Goal: Task Accomplishment & Management: Complete application form

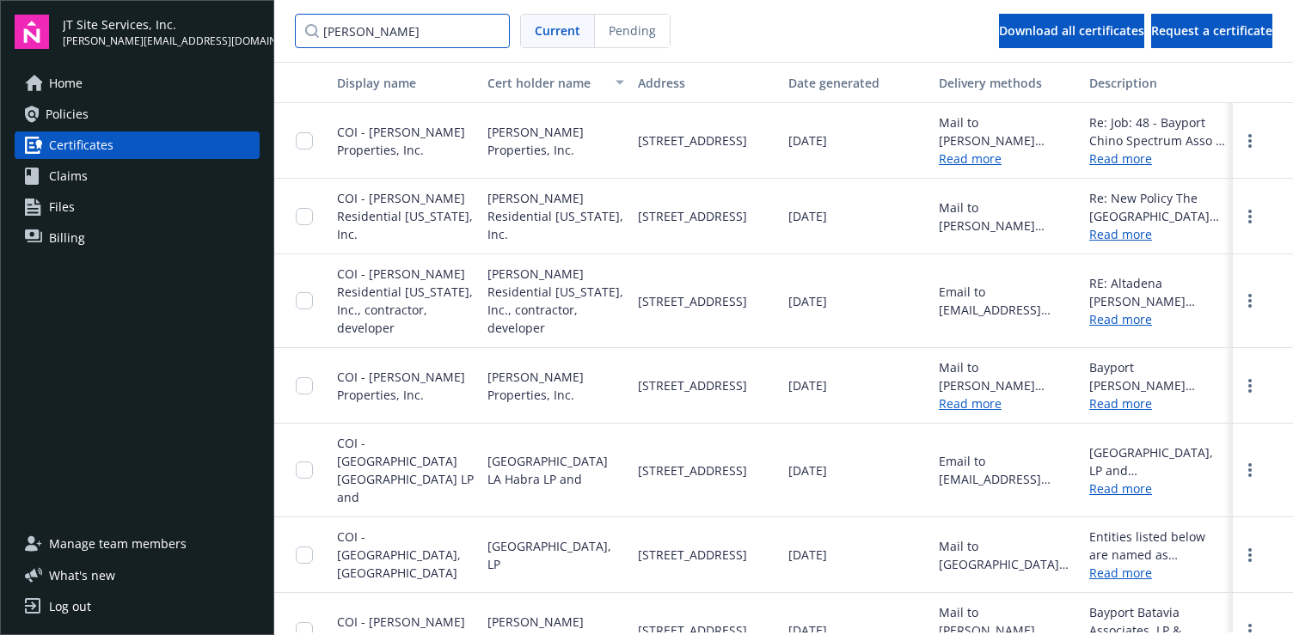
drag, startPoint x: 453, startPoint y: 33, endPoint x: 248, endPoint y: 20, distance: 205.9
click at [248, 20] on div "JT Site Services, Inc. [PERSON_NAME][EMAIL_ADDRESS][DOMAIN_NAME] Home Policies …" at bounding box center [646, 317] width 1293 height 635
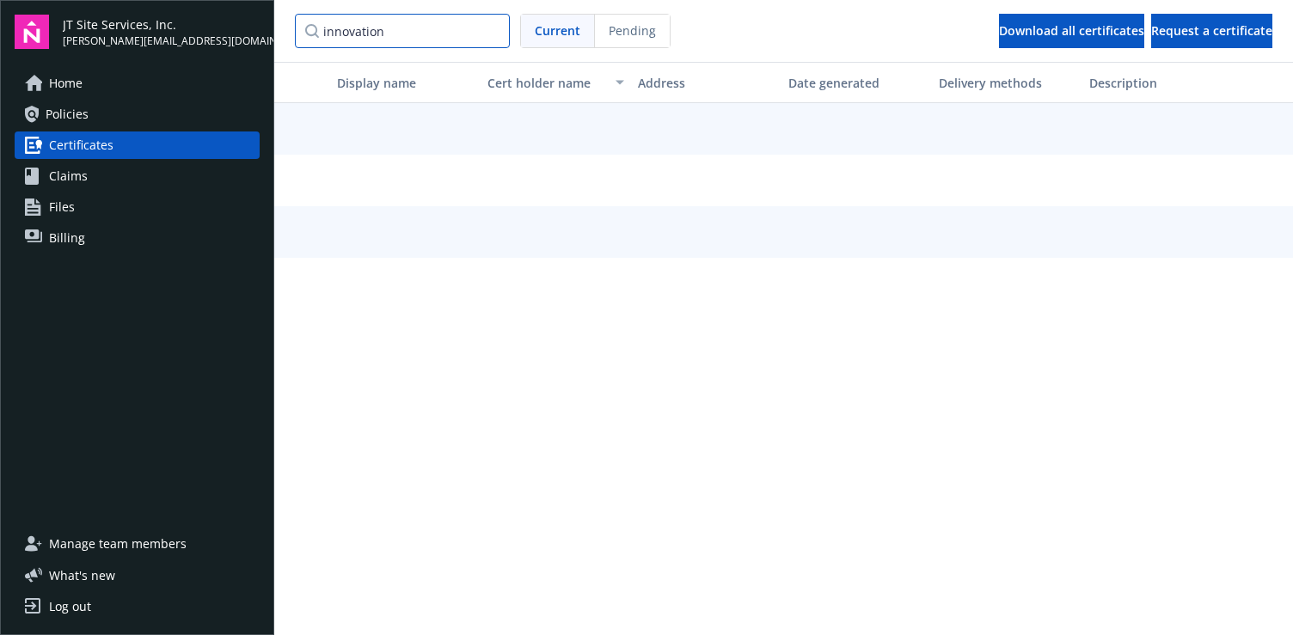
type input "innovation"
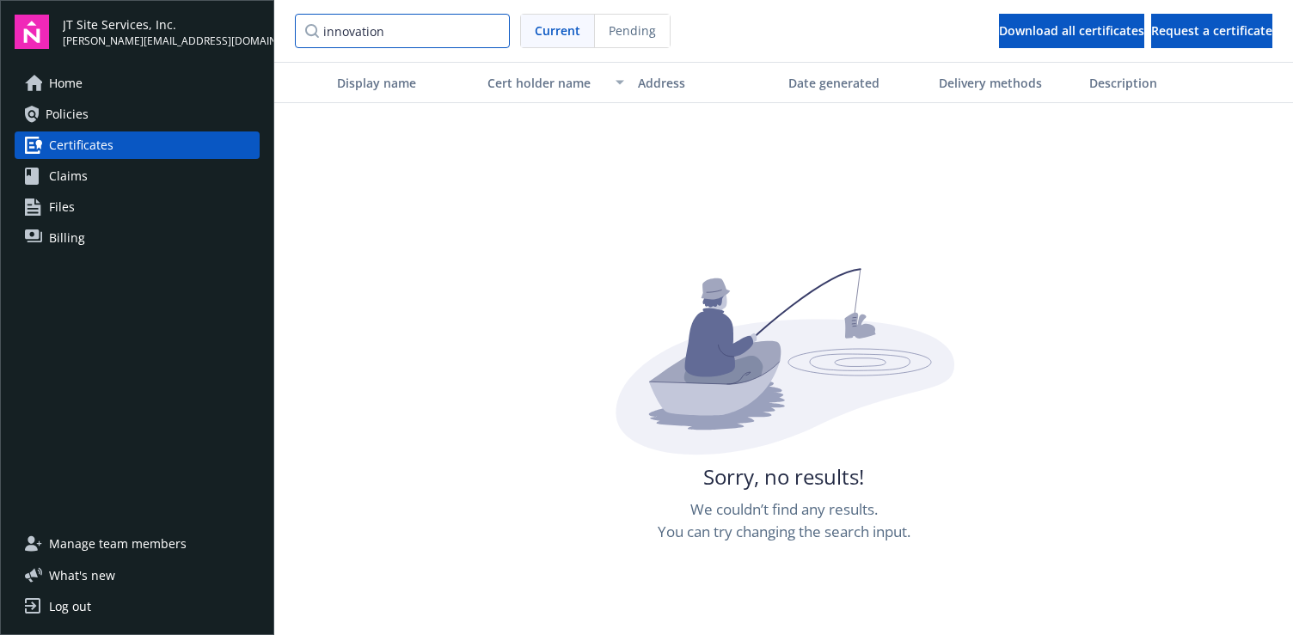
click at [499, 35] on input "innovation" at bounding box center [402, 31] width 215 height 34
click at [490, 31] on input "innovation" at bounding box center [402, 31] width 215 height 34
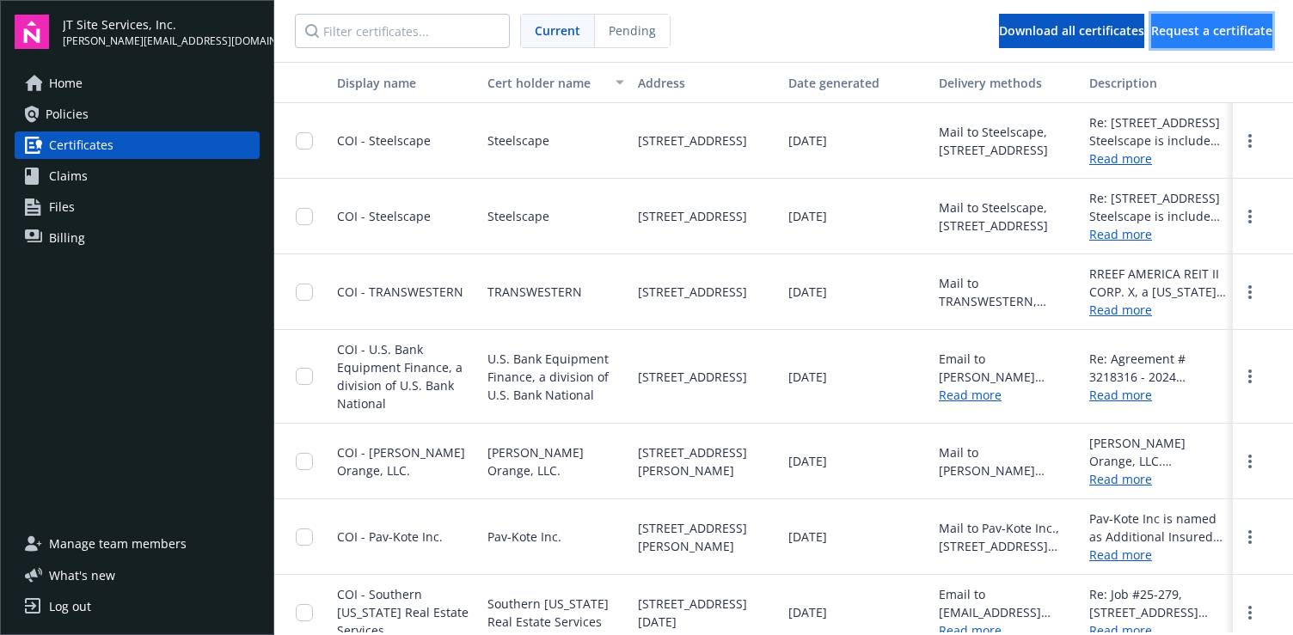
click at [1162, 25] on span "Request a certificate" at bounding box center [1211, 30] width 121 height 16
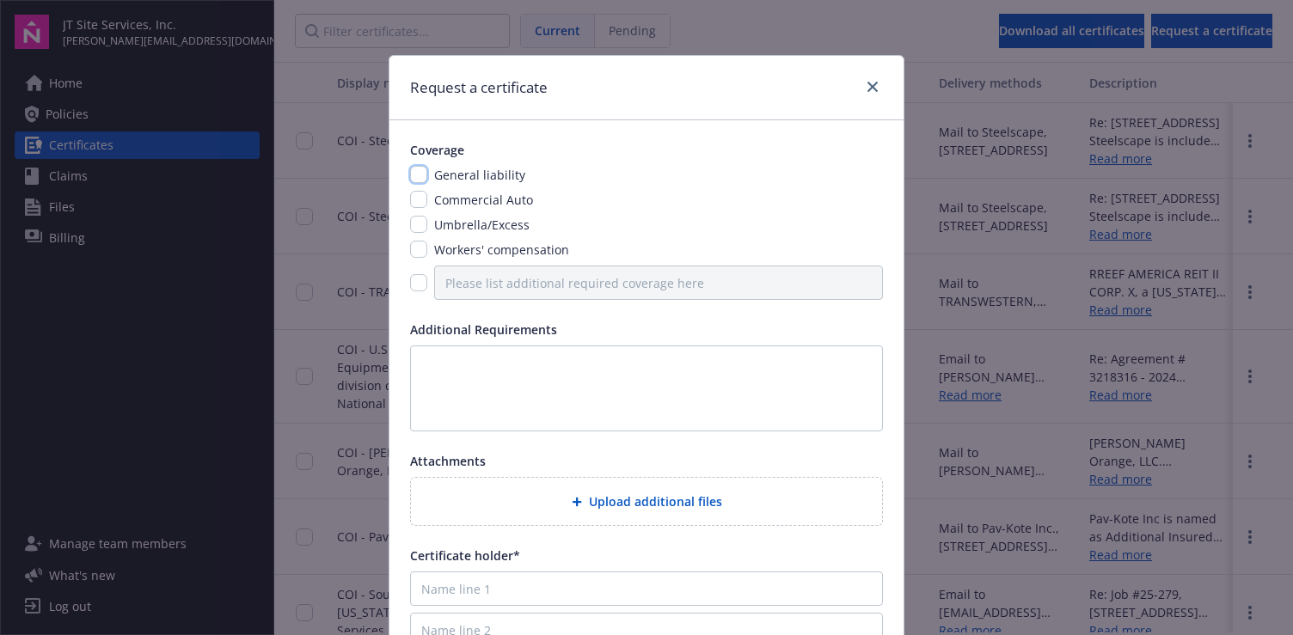
click at [410, 175] on input "checkbox" at bounding box center [418, 174] width 17 height 17
checkbox input "true"
click at [414, 199] on input "checkbox" at bounding box center [418, 199] width 17 height 17
checkbox input "true"
click at [412, 238] on div "General liability Commercial Auto Umbrella/Excess Workers' compensation" at bounding box center [646, 233] width 473 height 134
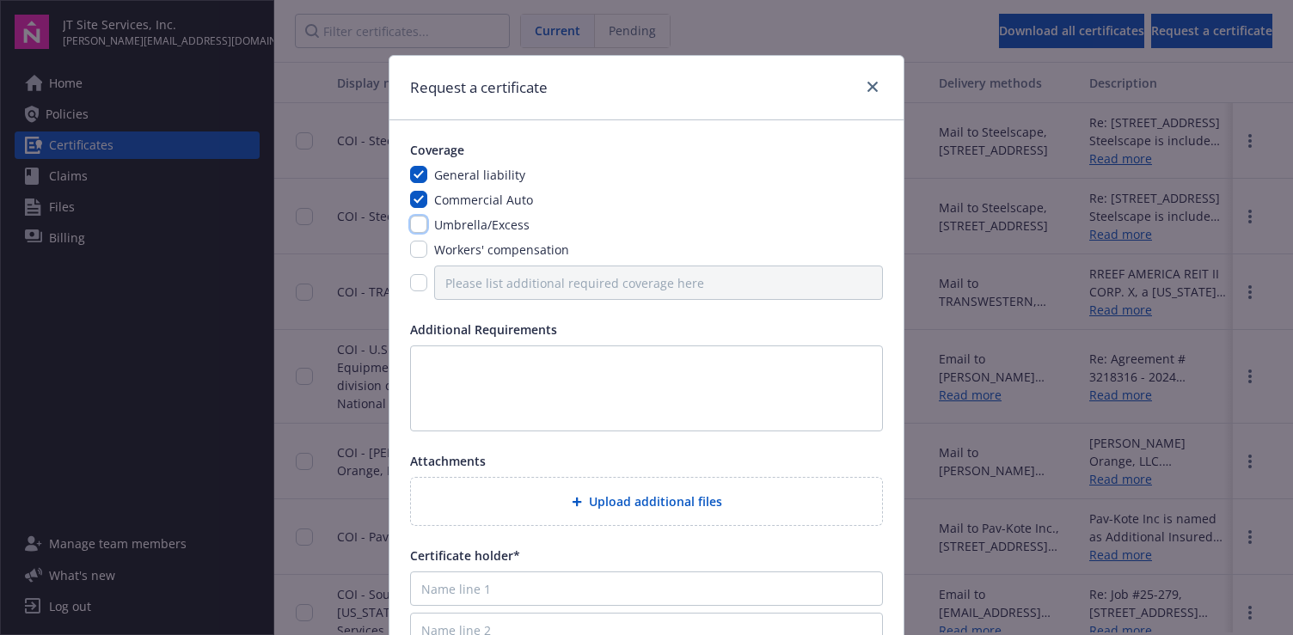
click at [414, 225] on input "checkbox" at bounding box center [418, 224] width 17 height 17
checkbox input "true"
click at [454, 360] on textarea at bounding box center [646, 389] width 473 height 86
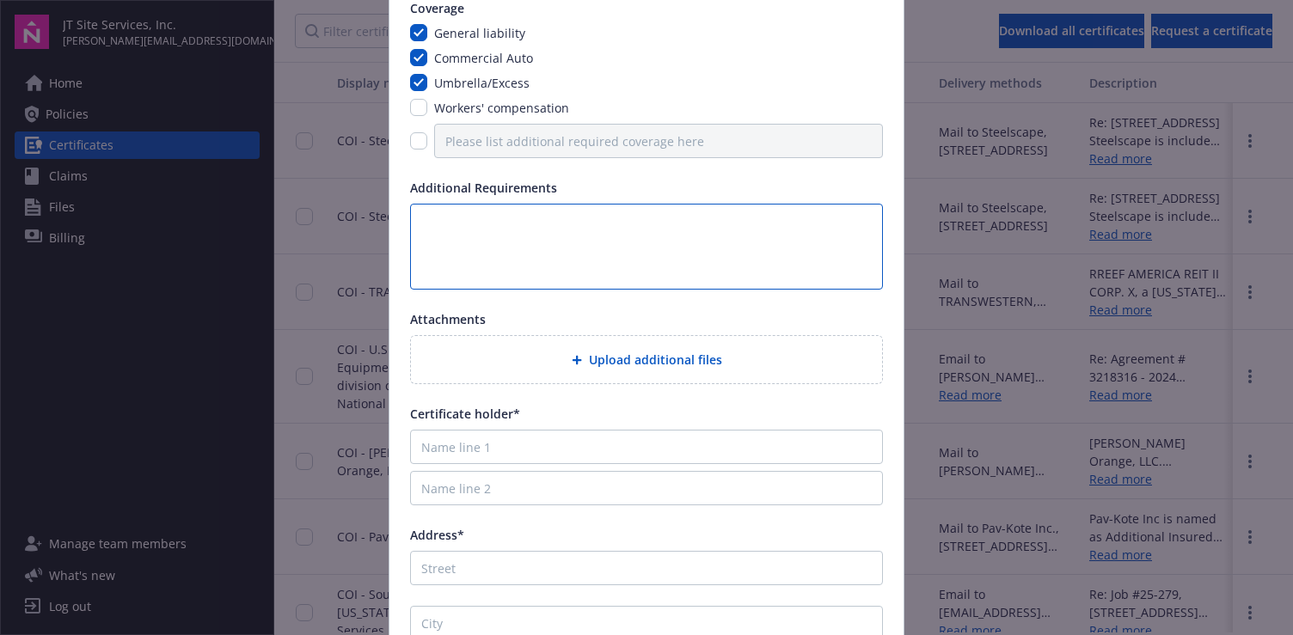
scroll to position [172, 0]
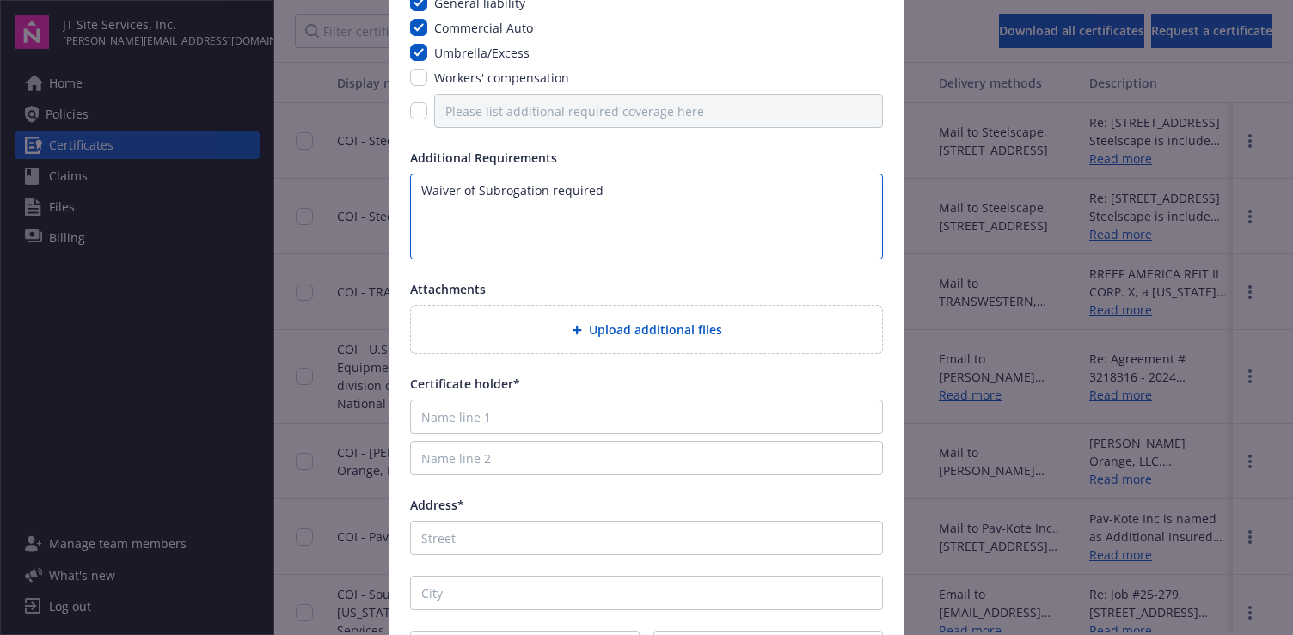
type textarea "Waiver of Subrogation required"
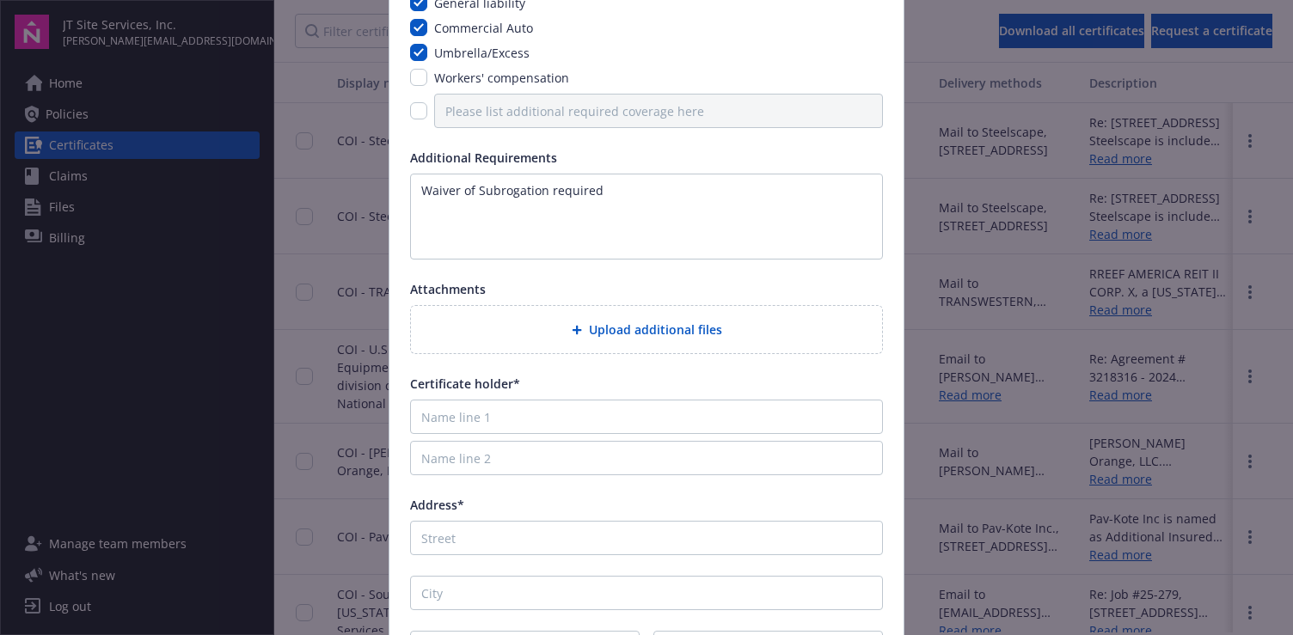
click at [630, 333] on span "Upload additional files" at bounding box center [655, 330] width 133 height 18
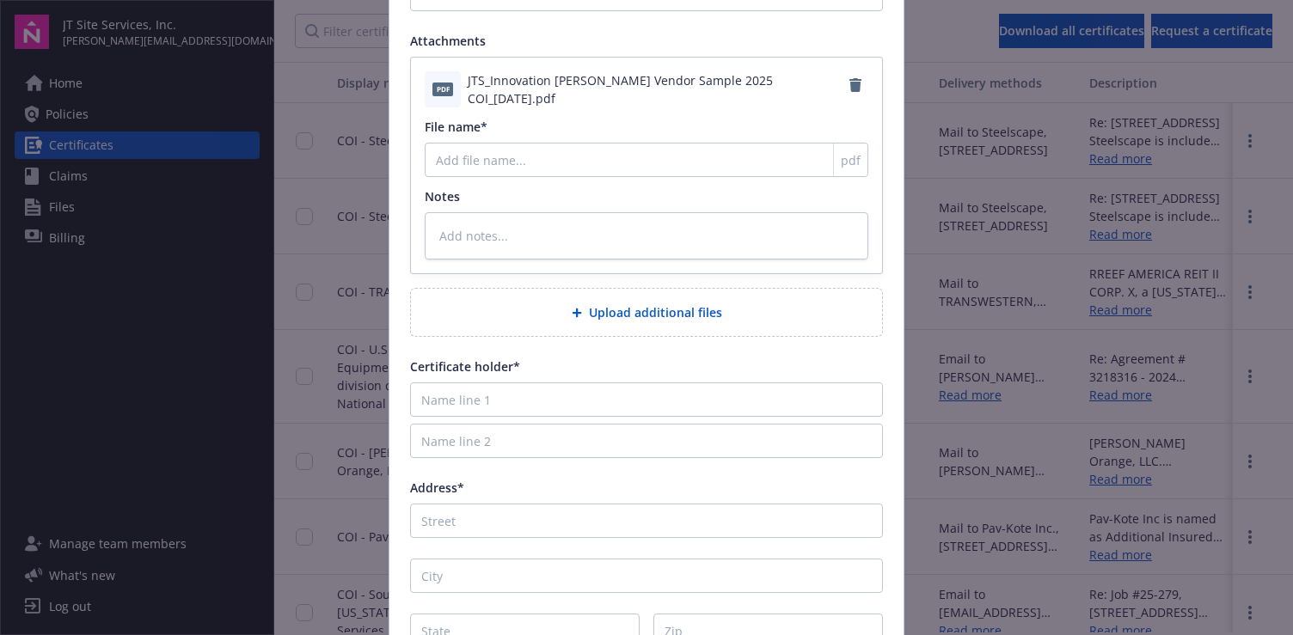
scroll to position [430, 0]
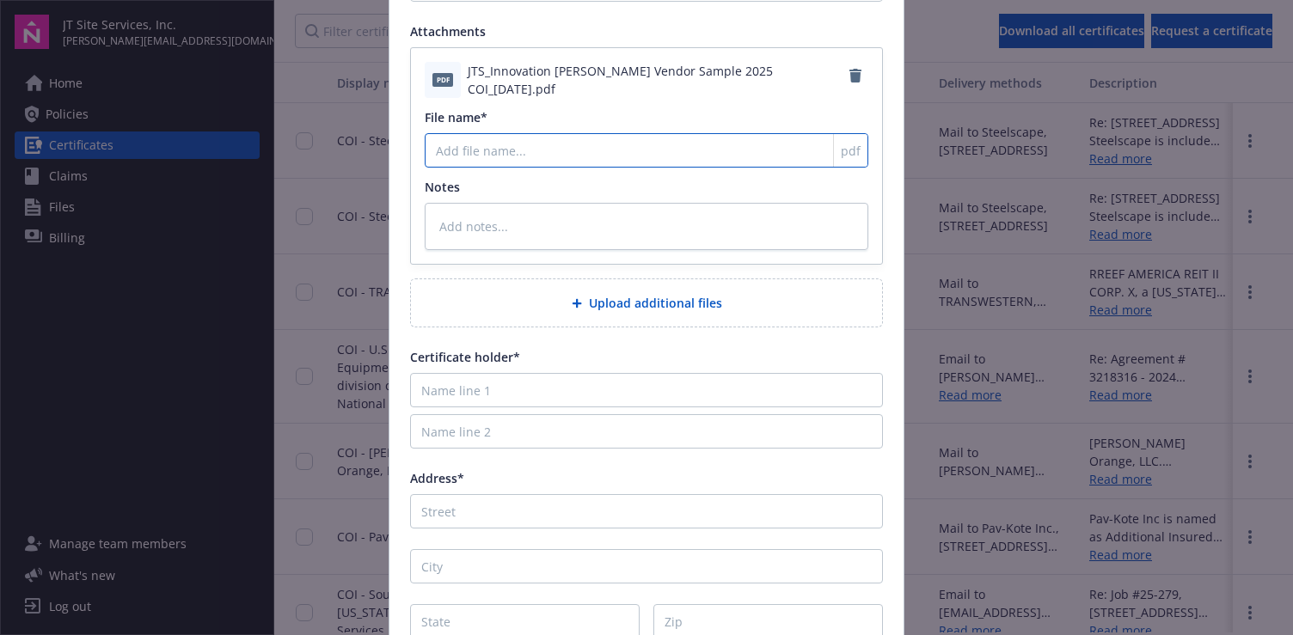
click at [522, 160] on input "File name*" at bounding box center [647, 150] width 444 height 34
type textarea "x"
type input "I"
type textarea "x"
type input "In"
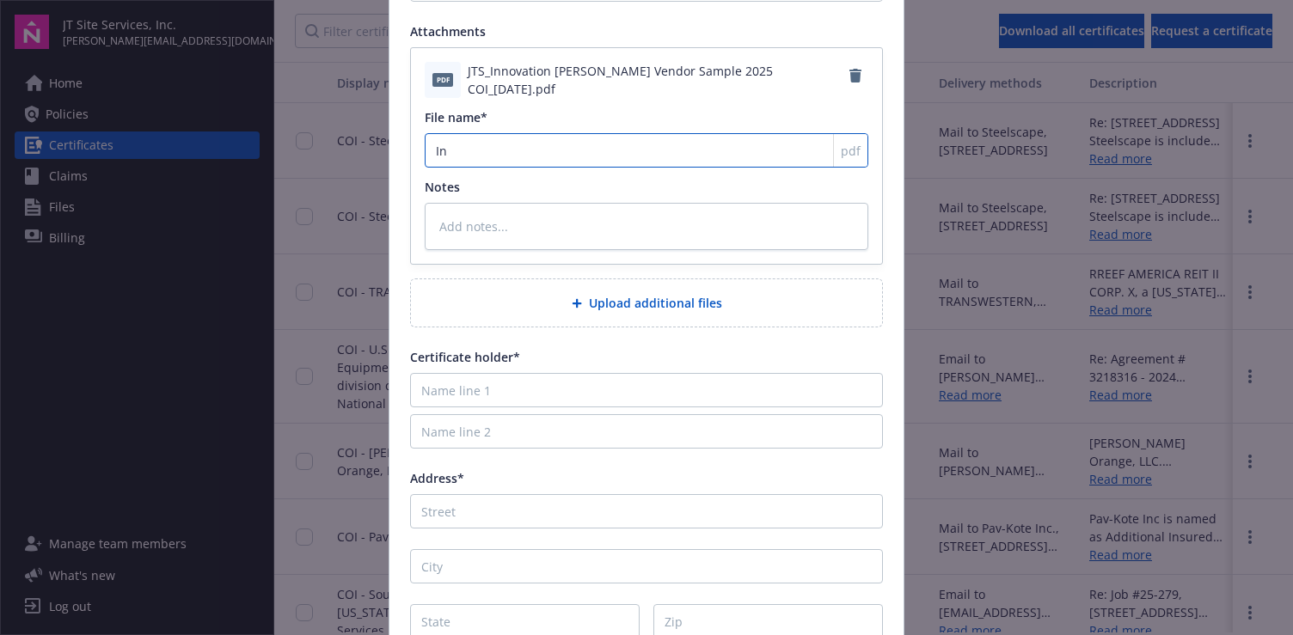
type textarea "x"
type input "Inn"
type textarea "x"
type input "Inno"
type textarea "x"
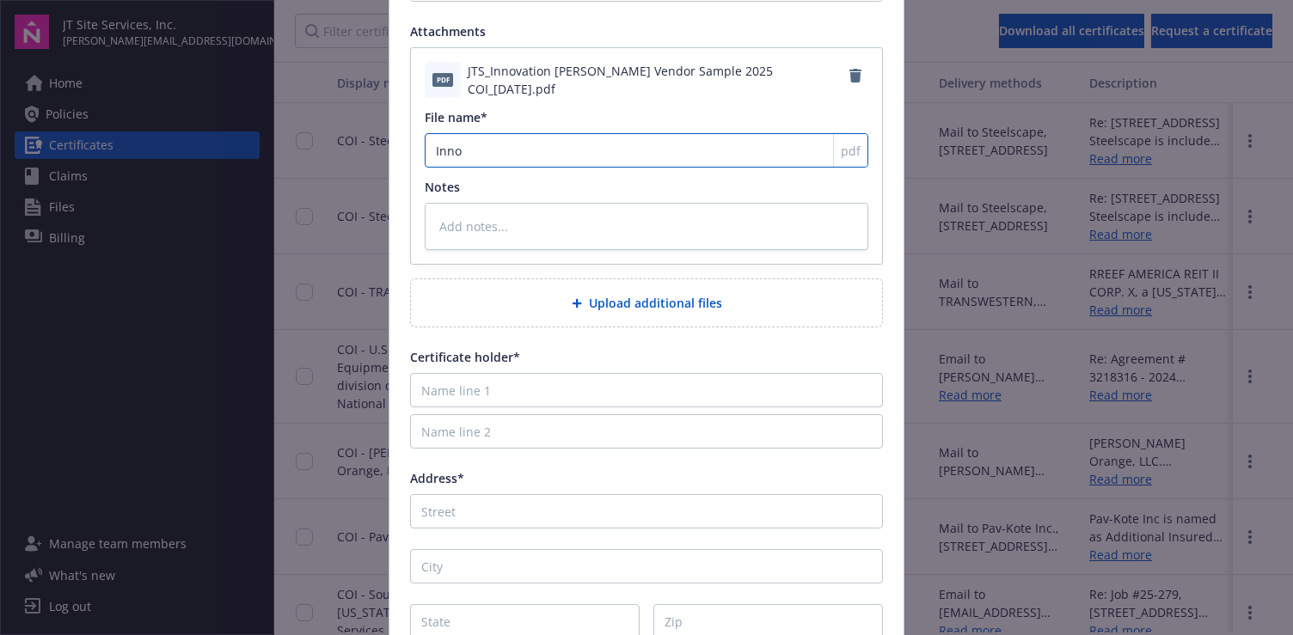
type input "Innov"
type textarea "x"
type input "Innova"
type textarea "x"
type input "Innovat"
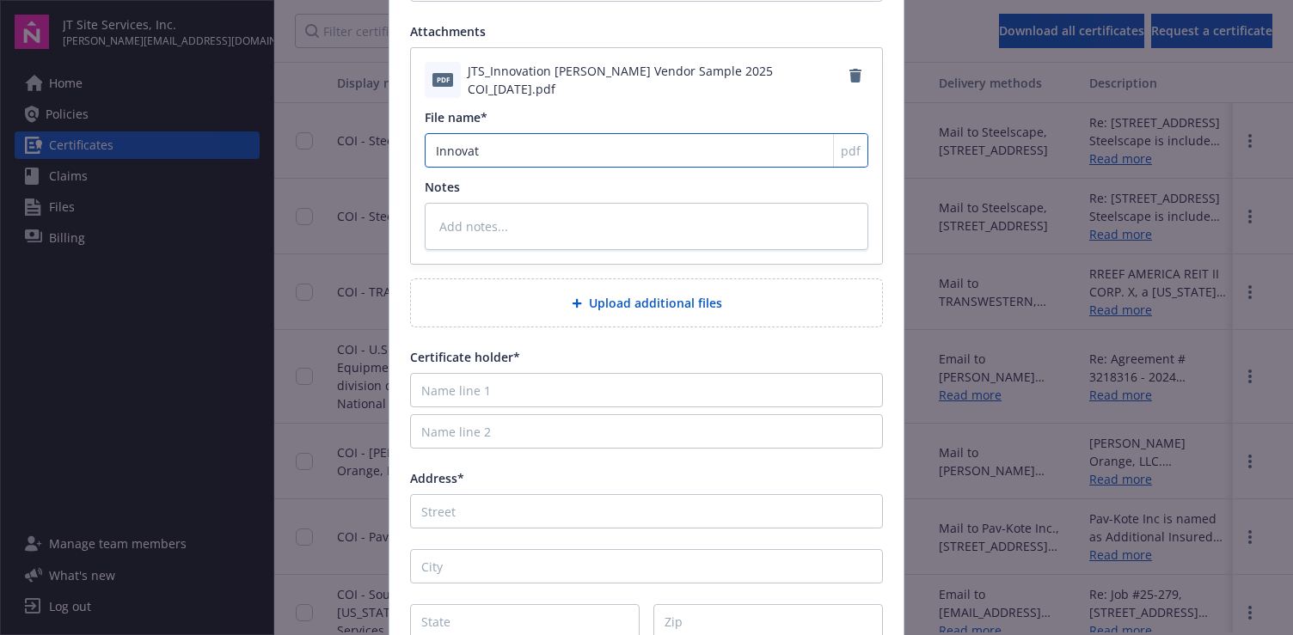
type textarea "x"
type input "Innovati"
type textarea "x"
type input "Innovatio"
type textarea "x"
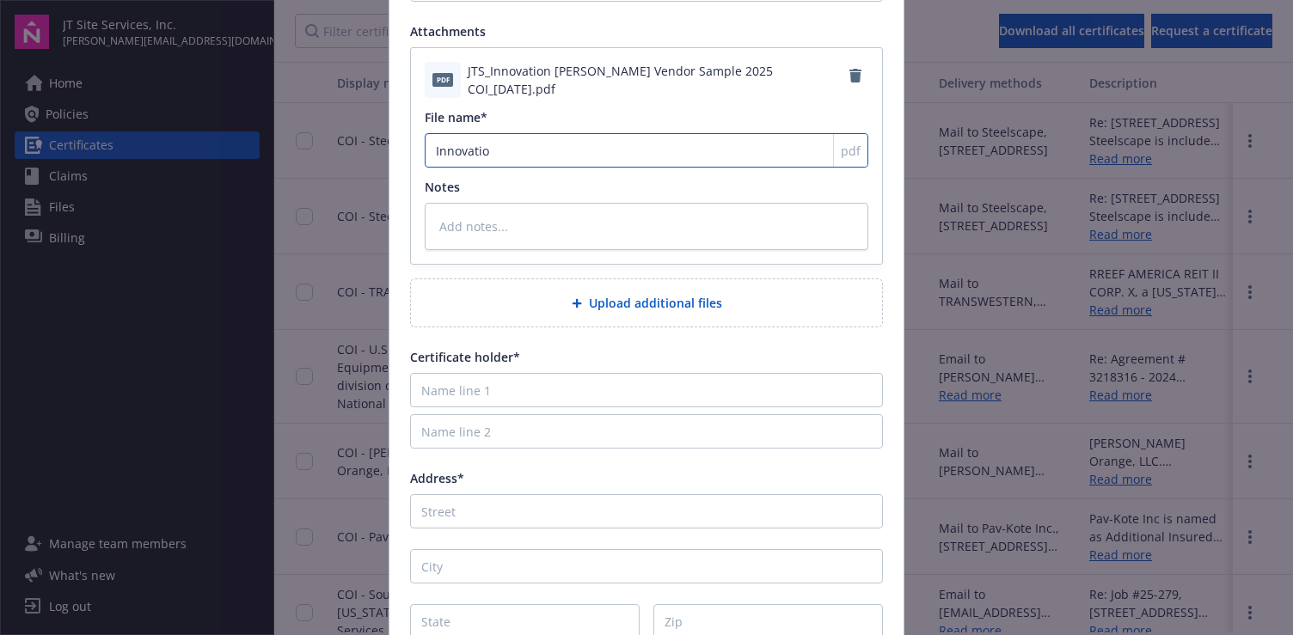
type input "Innovation"
type textarea "x"
type input "Innovation"
type textarea "x"
type input "Innovation B"
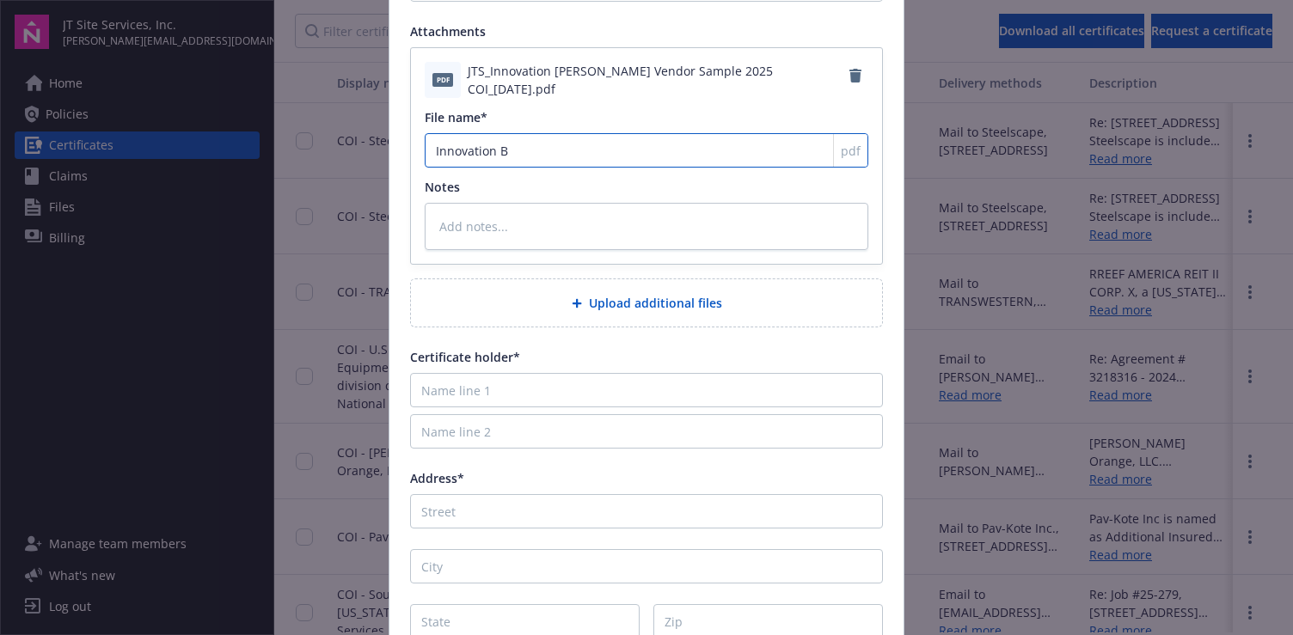
type textarea "x"
type input "Innovation Bak"
type textarea "x"
type input "Innovation Bake"
type textarea "x"
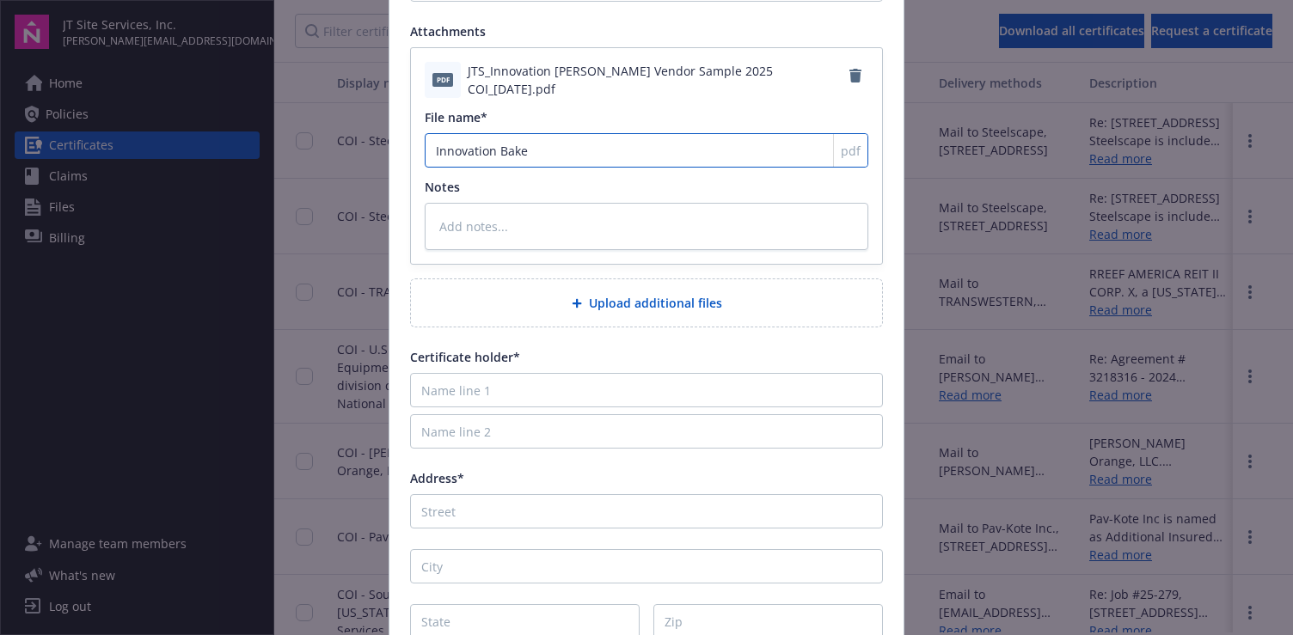
type input "Innovation [PERSON_NAME]"
type textarea "x"
type input "Innovation [PERSON_NAME]"
type textarea "x"
type input "Innovation [PERSON_NAME] C"
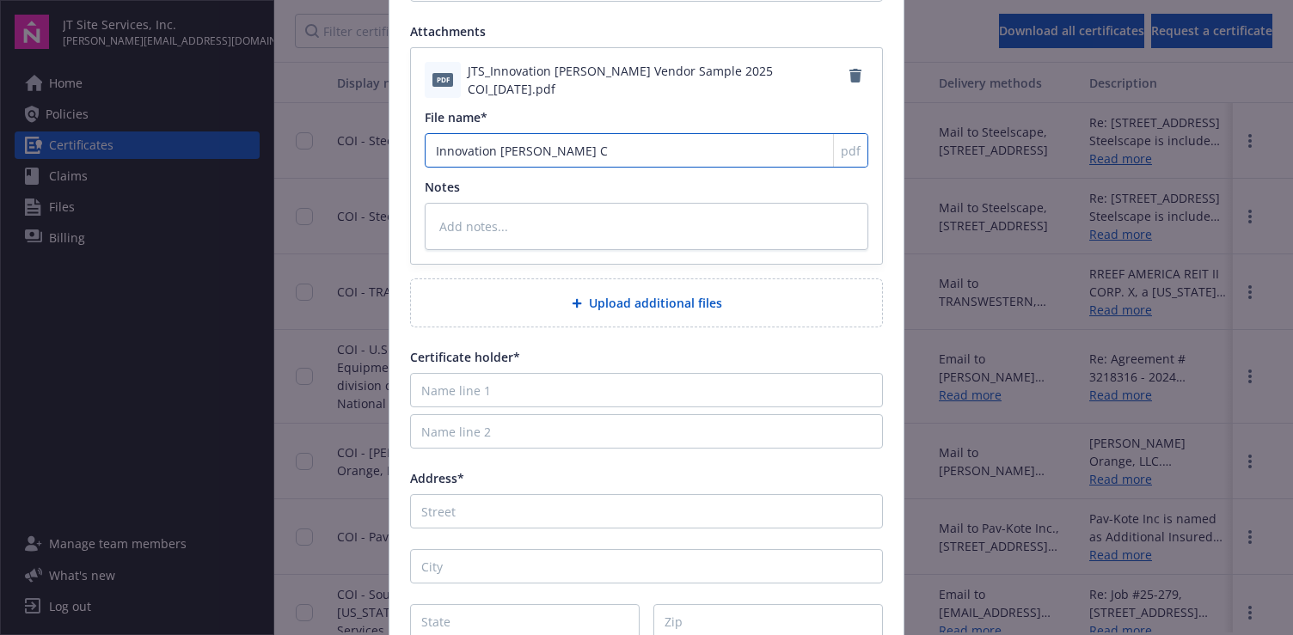
type textarea "x"
type input "Innovation [PERSON_NAME] CO"
type textarea "x"
type input "Innovation [PERSON_NAME] COI"
type textarea "x"
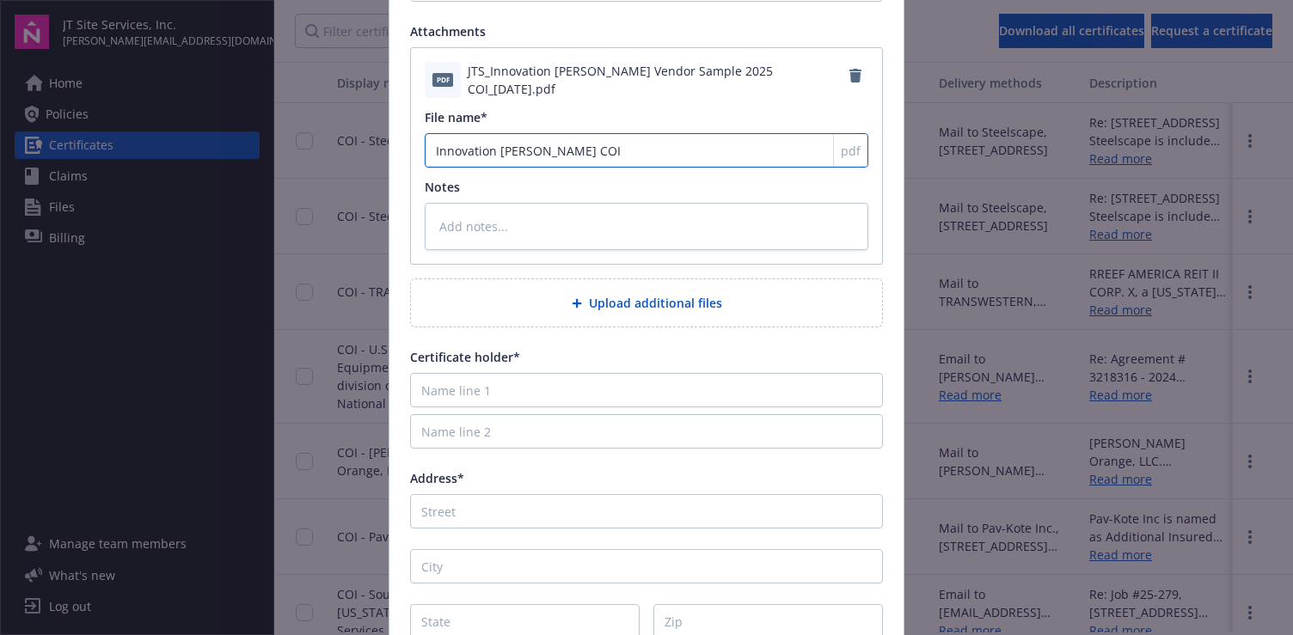
type input "Innovation [PERSON_NAME] COI R"
type textarea "x"
type input "Innovation [PERSON_NAME] COI Re"
type textarea "x"
type input "Innovation [PERSON_NAME] COI Req"
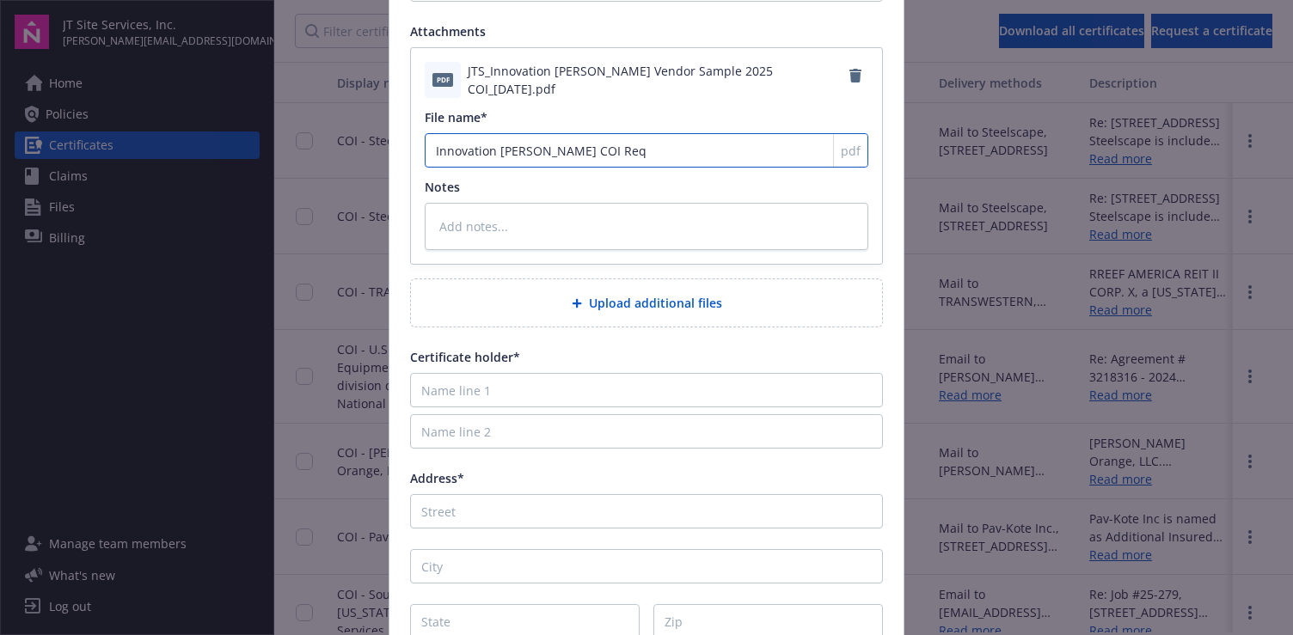
type textarea "x"
type input "Innovation [PERSON_NAME] COI Requ"
type textarea "x"
type input "Innovation [PERSON_NAME] COI Req"
type textarea "x"
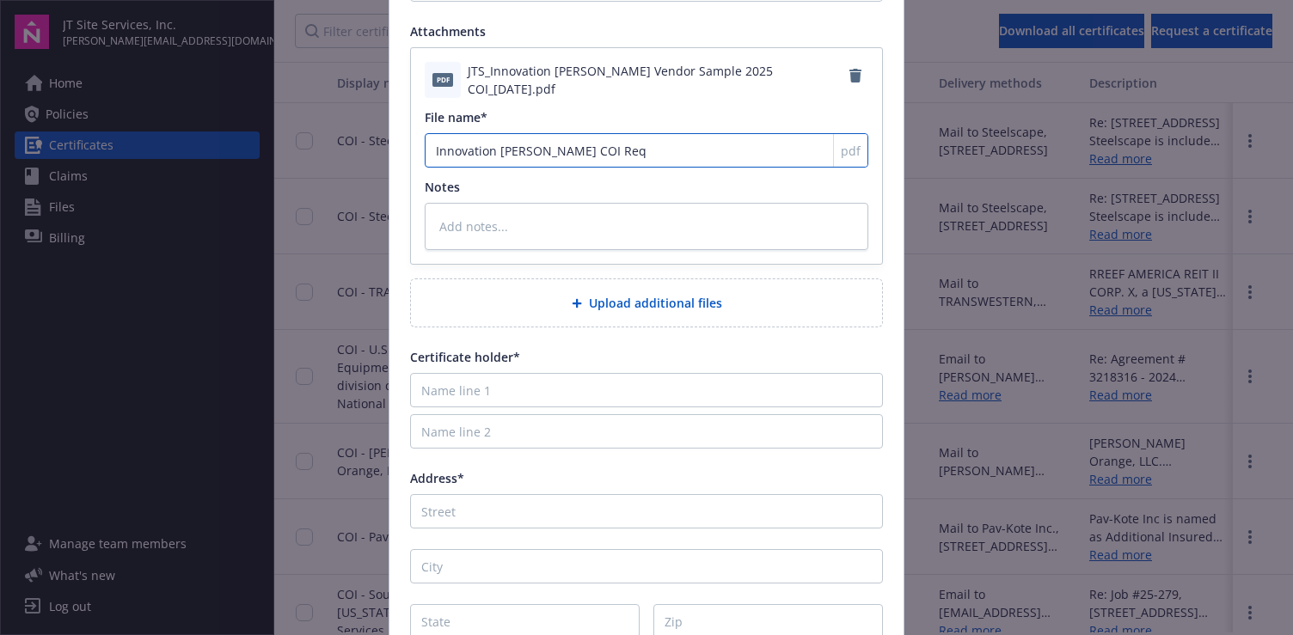
type input "Innovation [PERSON_NAME] COI Re"
type textarea "x"
type input "Innovation [PERSON_NAME] COI R"
type textarea "x"
type input "Innovation [PERSON_NAME] COI"
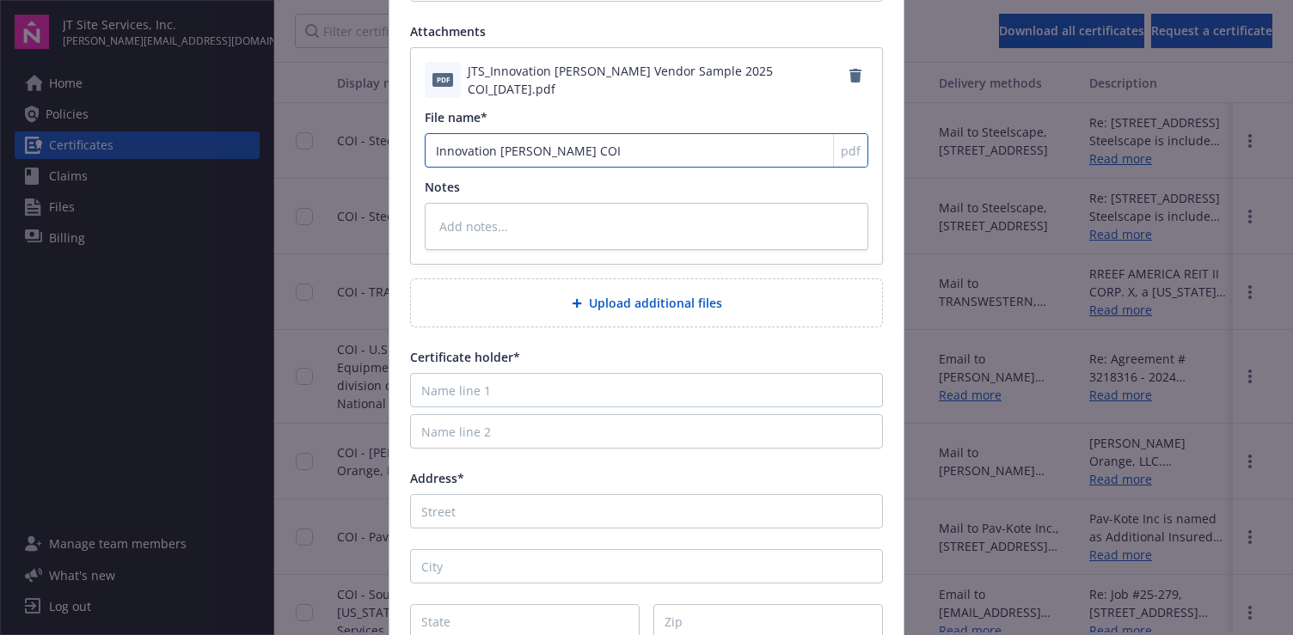
type textarea "x"
type input "Innovation [PERSON_NAME] COI S"
type textarea "x"
type input "Innovation [PERSON_NAME] COI [PERSON_NAME]"
type textarea "x"
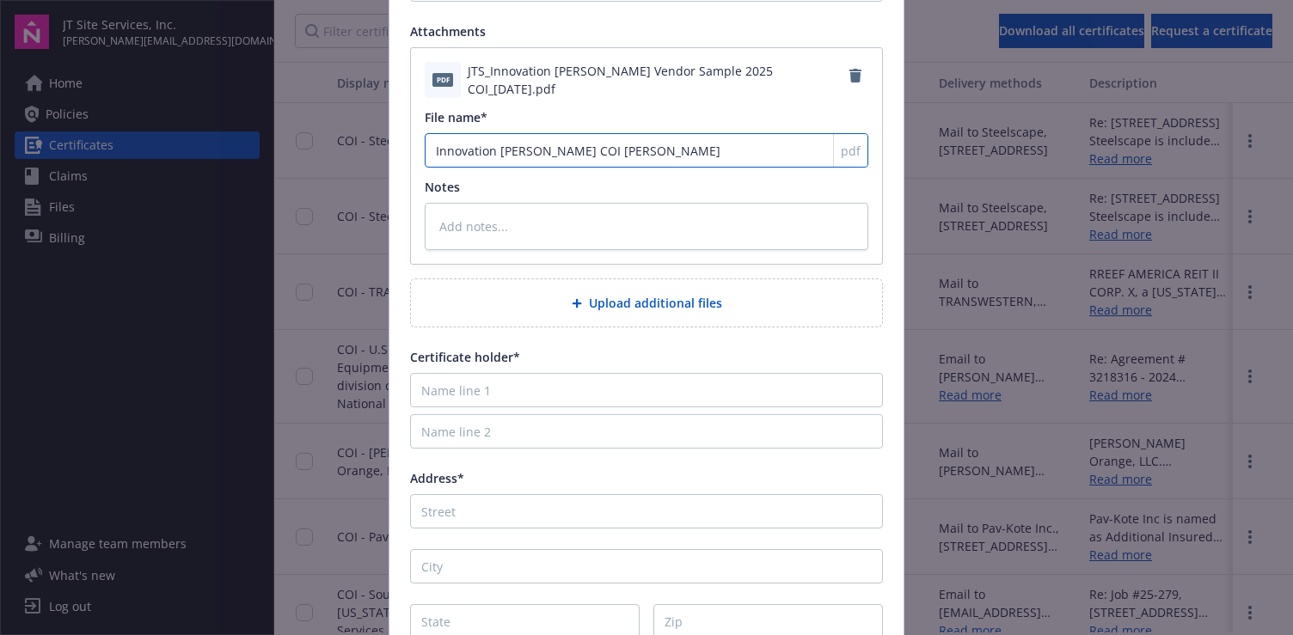
type input "Innovation [PERSON_NAME] COI Same"
type textarea "x"
type input "Innovation [PERSON_NAME] COI [PERSON_NAME]"
type textarea "x"
type input "Innovation [PERSON_NAME] COI Samp"
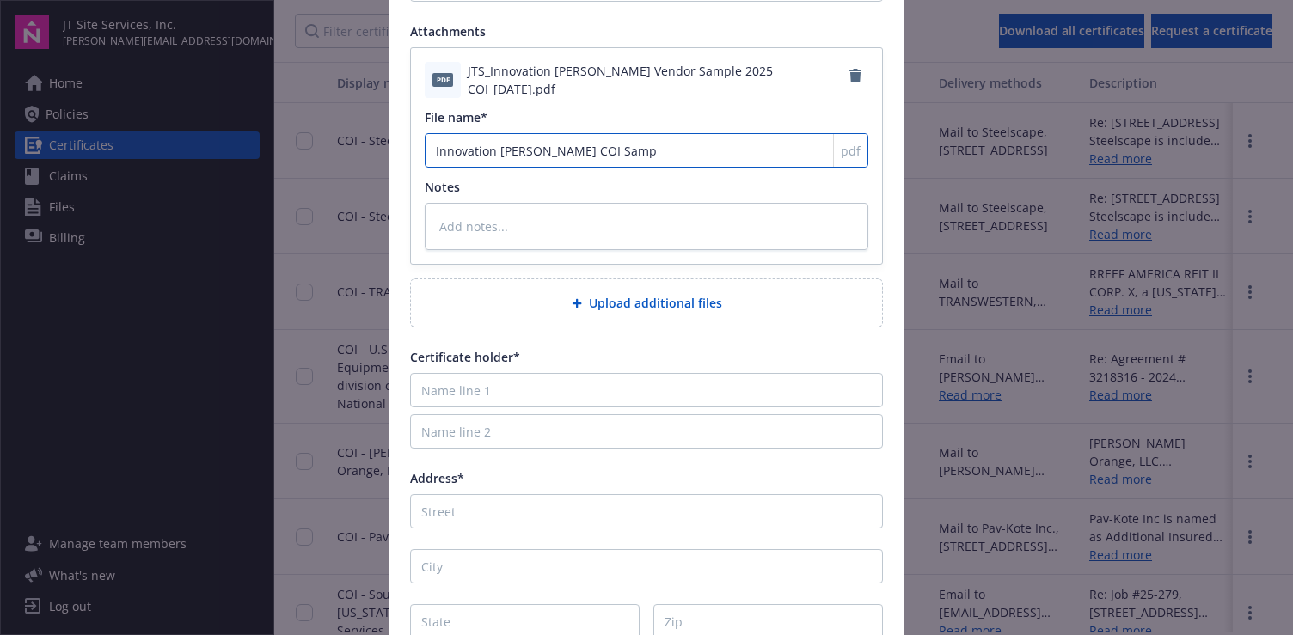
type textarea "x"
type input "Innovation [PERSON_NAME] COI Sampl"
type textarea "x"
type input "Innovation [PERSON_NAME] COI Sample"
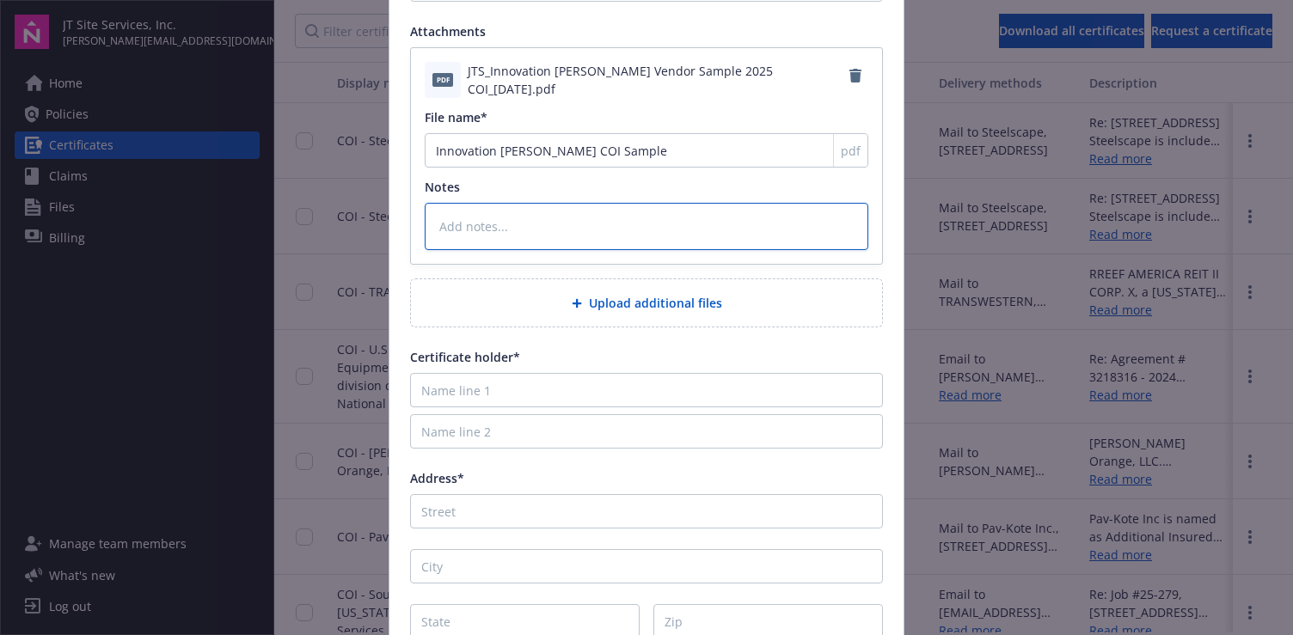
click at [517, 228] on textarea at bounding box center [647, 226] width 444 height 47
type textarea "x"
type textarea "W"
type textarea "x"
type textarea "Wa"
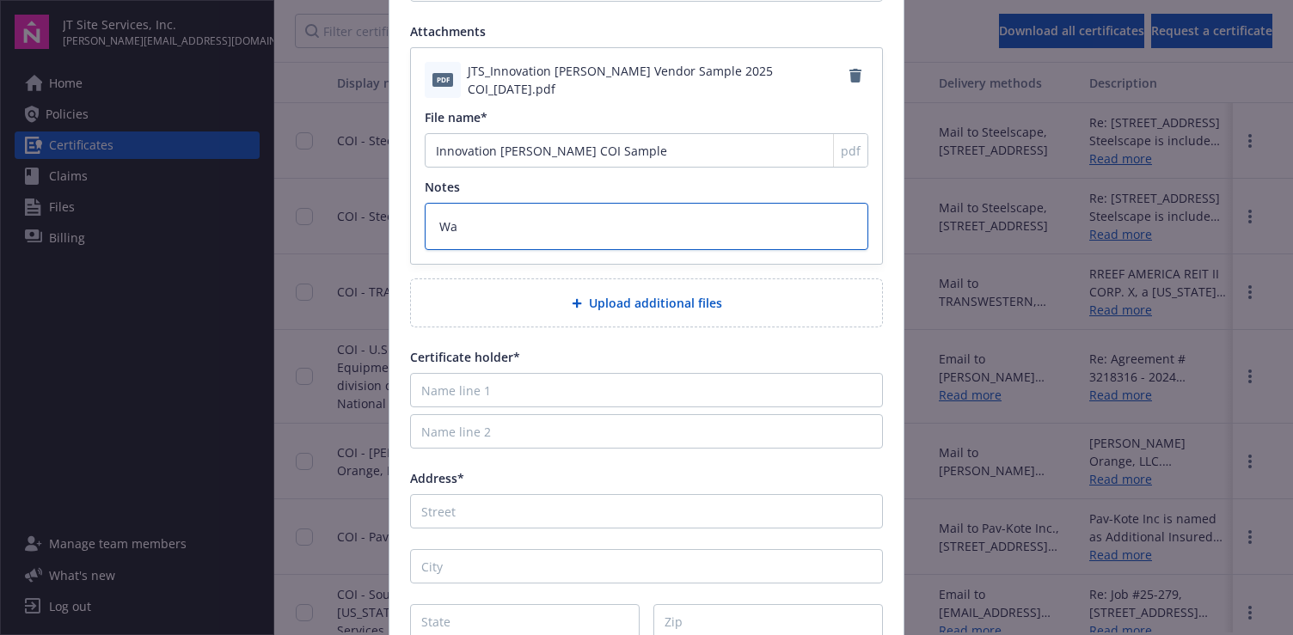
type textarea "x"
type textarea "Wai"
type textarea "x"
type textarea "Waiv"
type textarea "x"
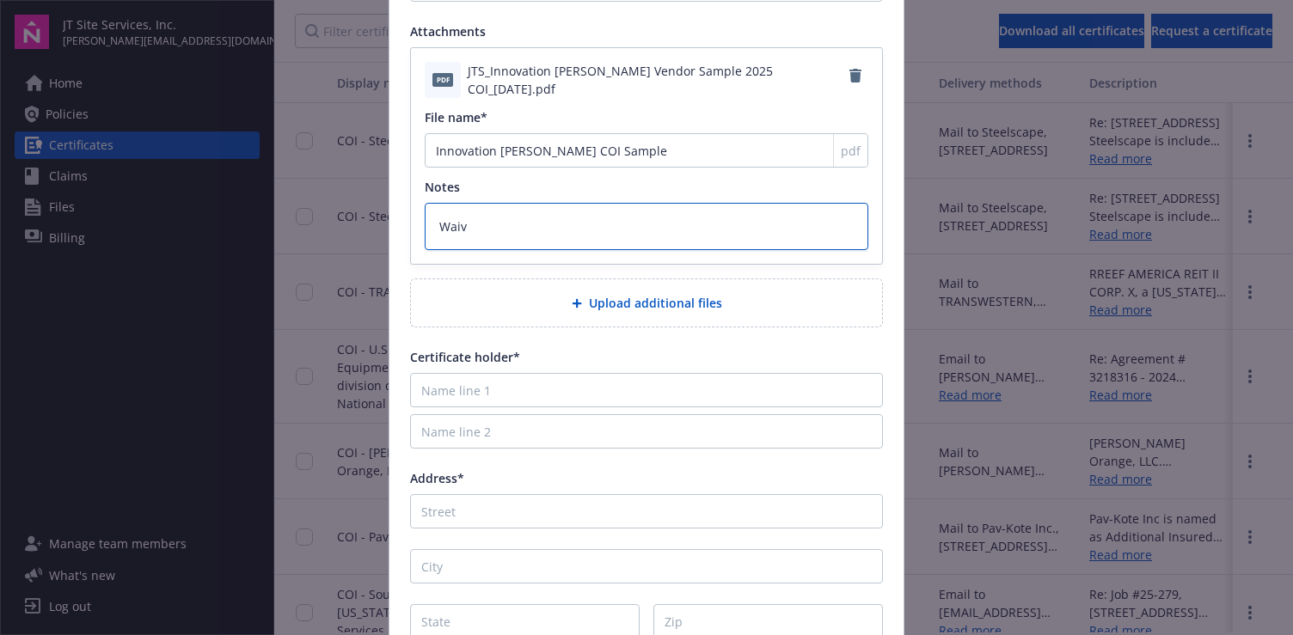
type textarea "Waive"
type textarea "x"
type textarea "Waiver"
type textarea "x"
type textarea "Waiver o"
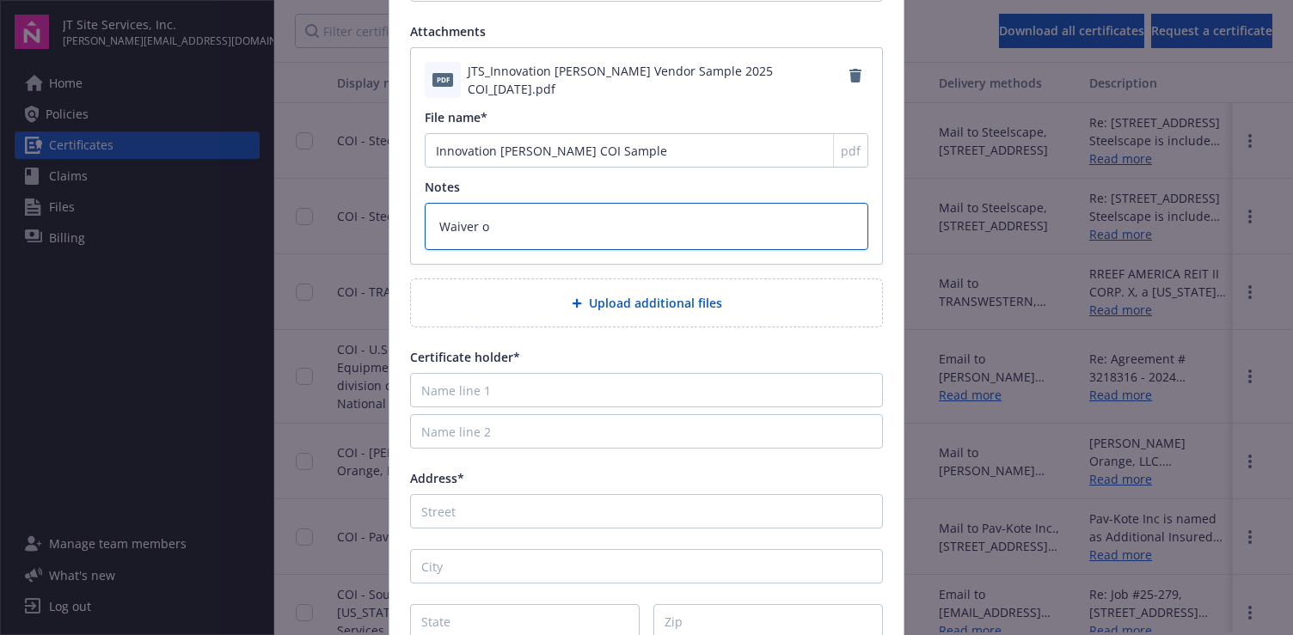
type textarea "x"
type textarea "Waiver of"
type textarea "x"
type textarea "Waiver of"
type textarea "x"
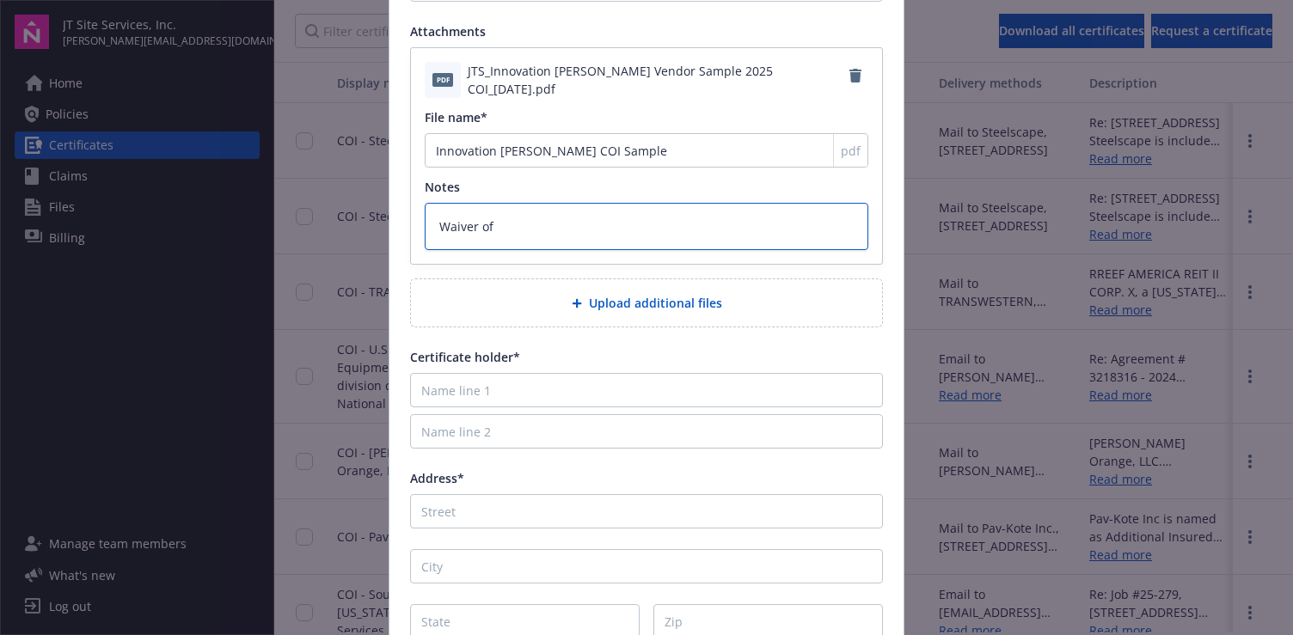
type textarea "Waiver of s"
type textarea "x"
type textarea "Waiver of su"
type textarea "x"
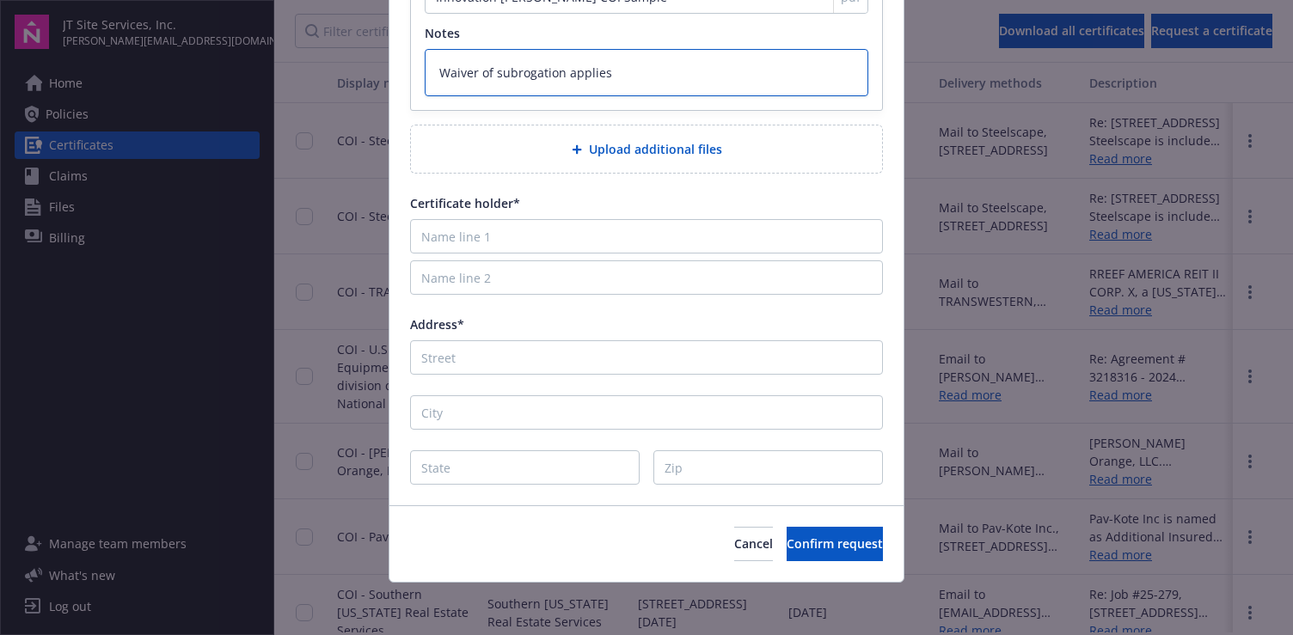
scroll to position [586, 0]
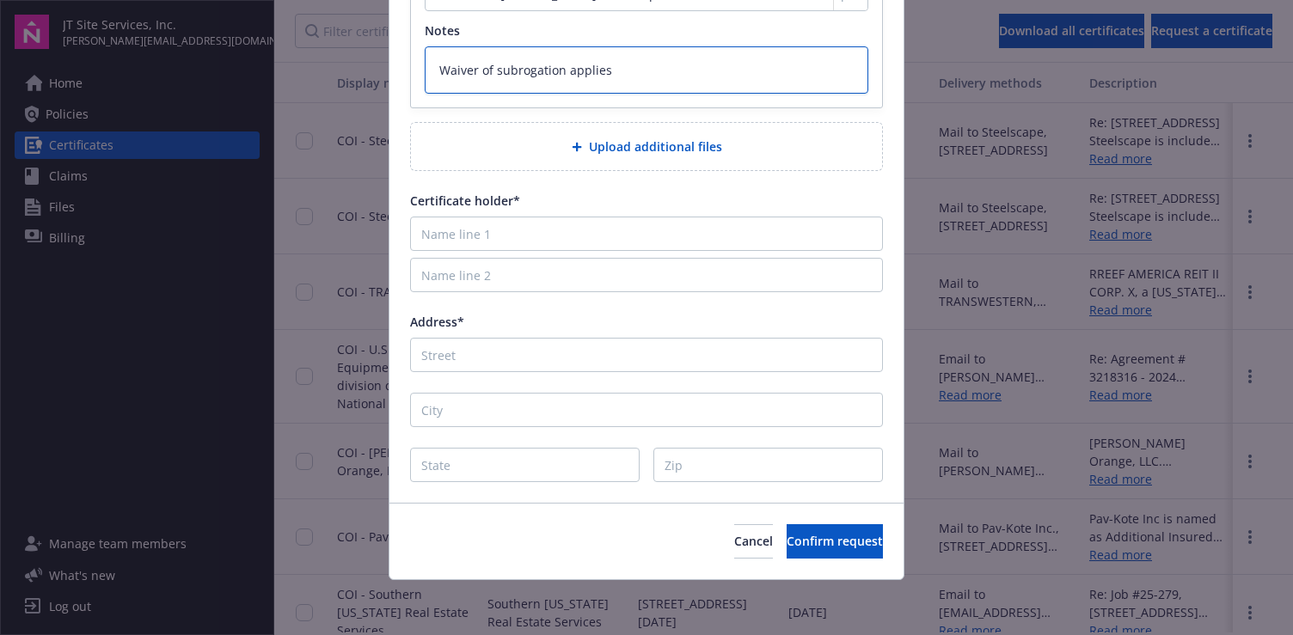
type textarea "Waiver of subrogation applies"
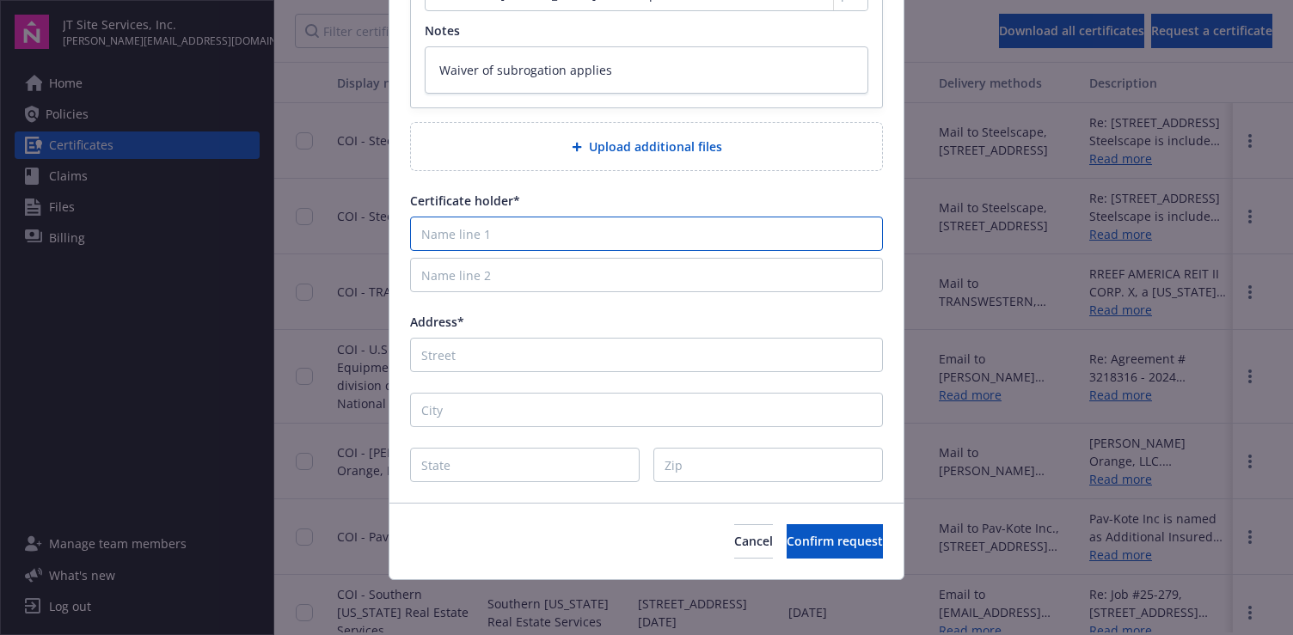
click at [517, 228] on input "Name line 1" at bounding box center [646, 234] width 473 height 34
type textarea "x"
type input "I"
type textarea "x"
type input "In"
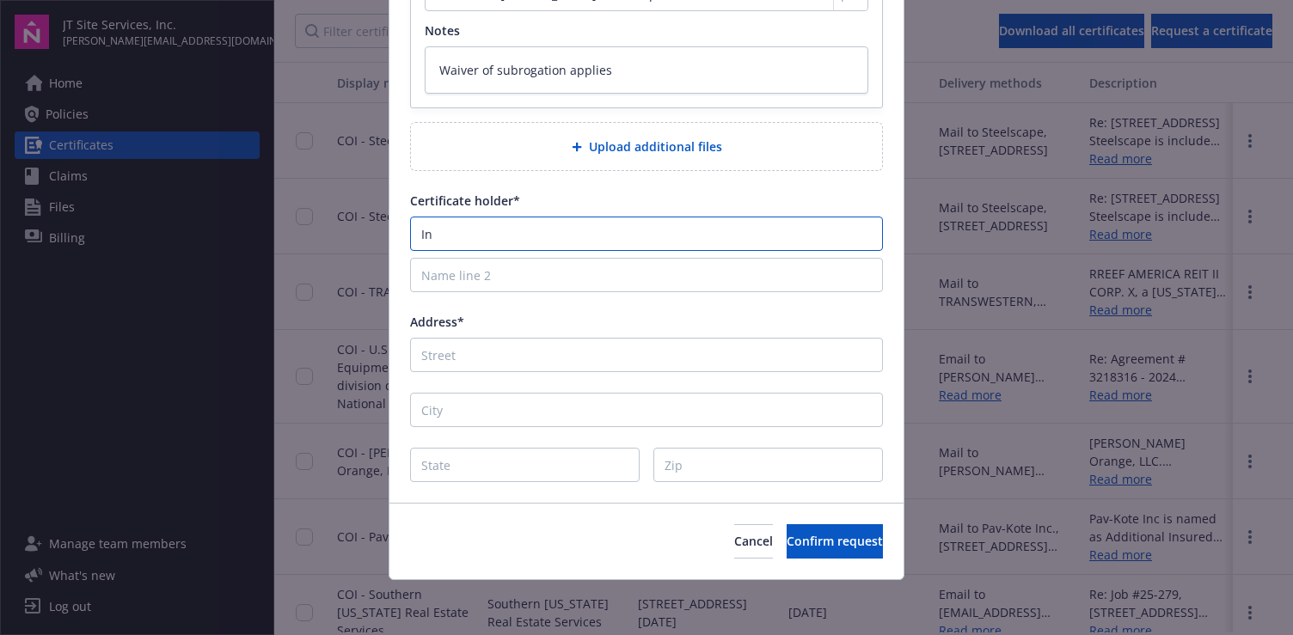
type textarea "x"
type input "Inn"
type textarea "x"
type input "Inno"
type textarea "x"
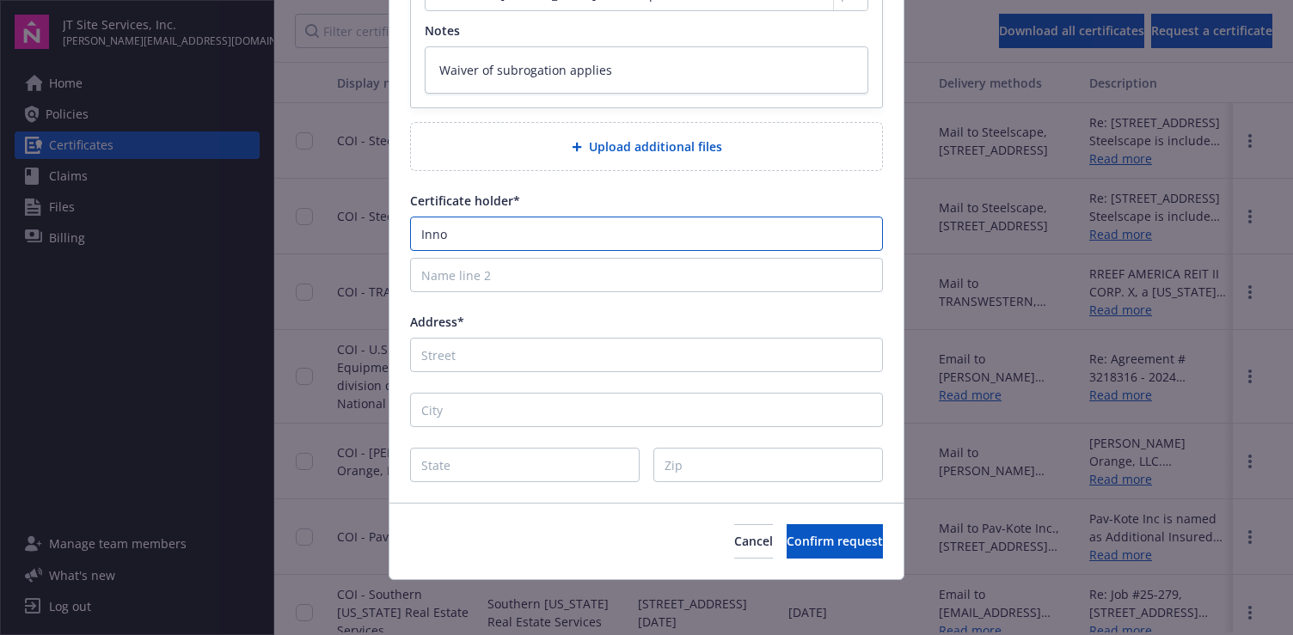
type input "Innov"
type textarea "x"
type input "Innova"
type textarea "x"
type input "Innovat"
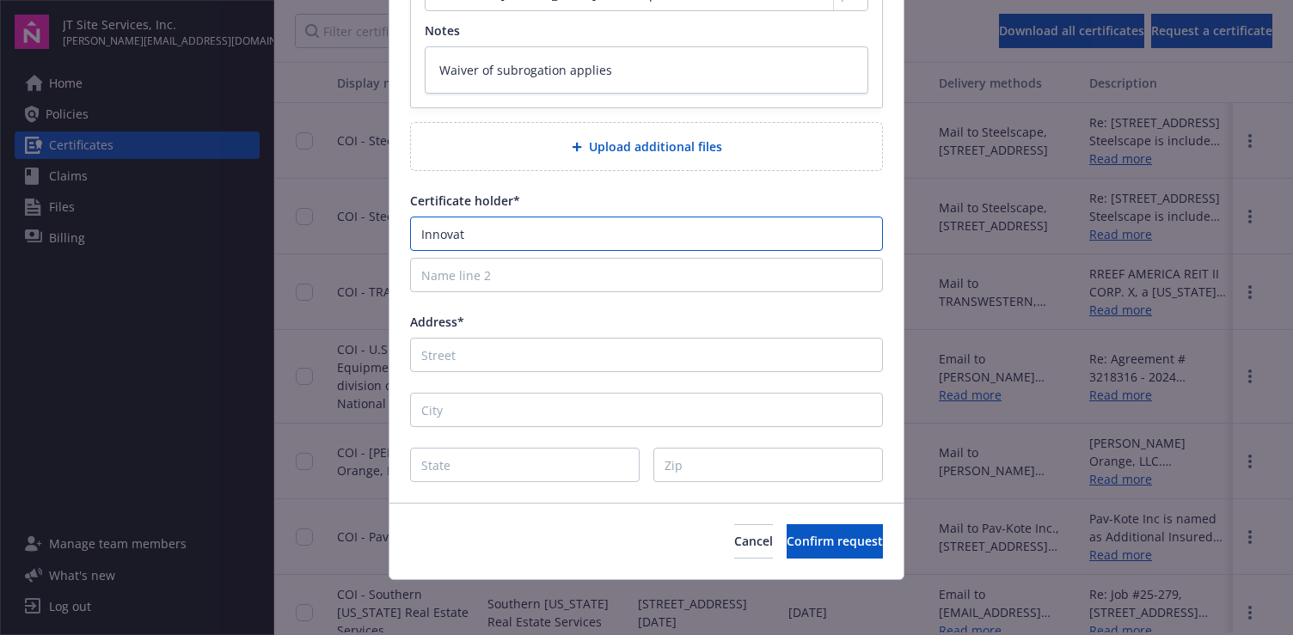
type textarea "x"
type input "Innovati"
type textarea "x"
type input "Innovatio"
type textarea "x"
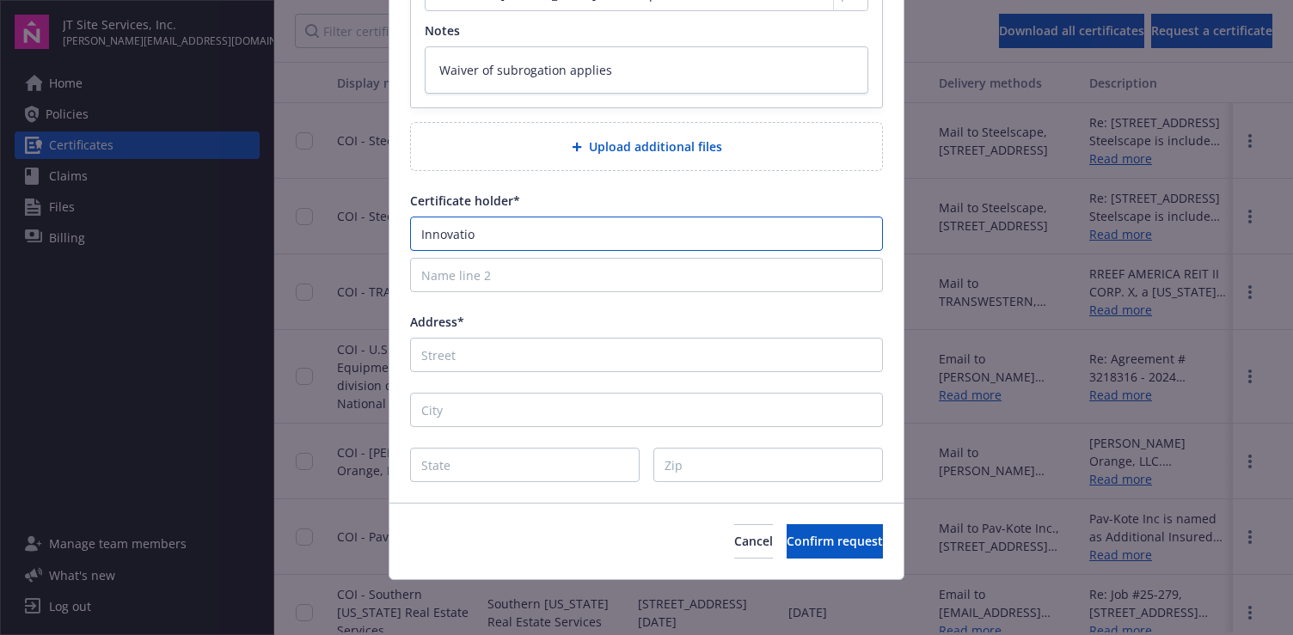
type input "Innovation"
type textarea "x"
type input "Innovation"
type textarea "x"
type input "Innovation B"
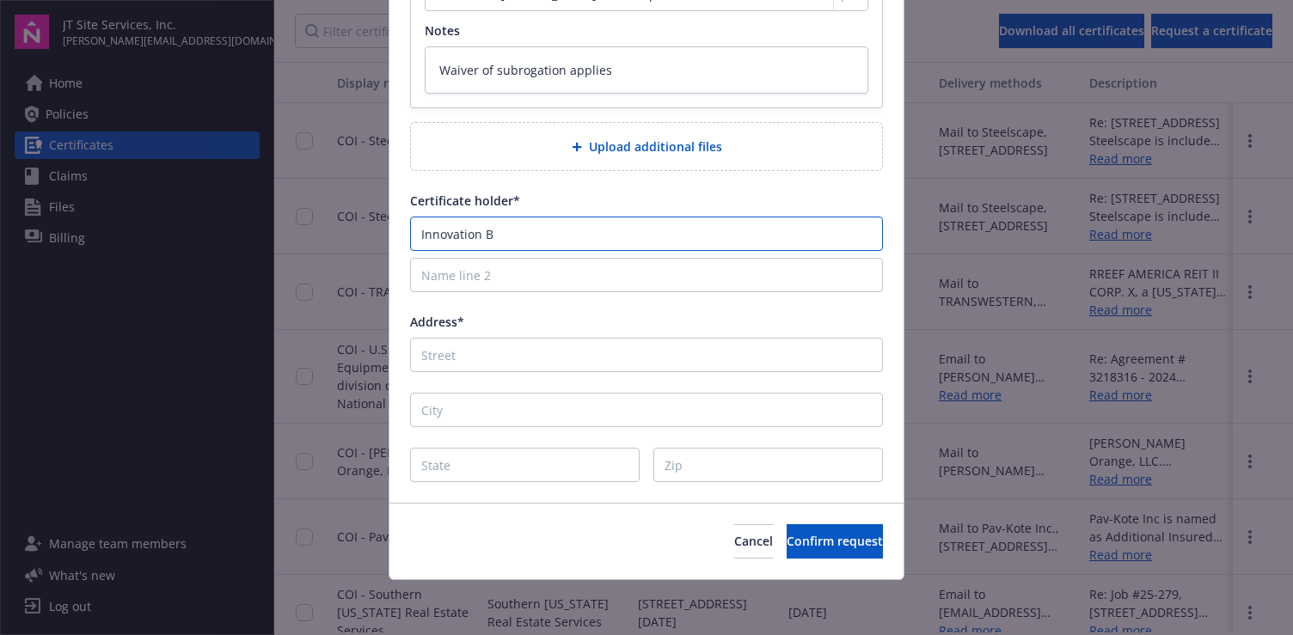
type textarea "x"
type input "Innovation Bar"
type textarea "x"
type input "Innovation Bart"
type textarea "x"
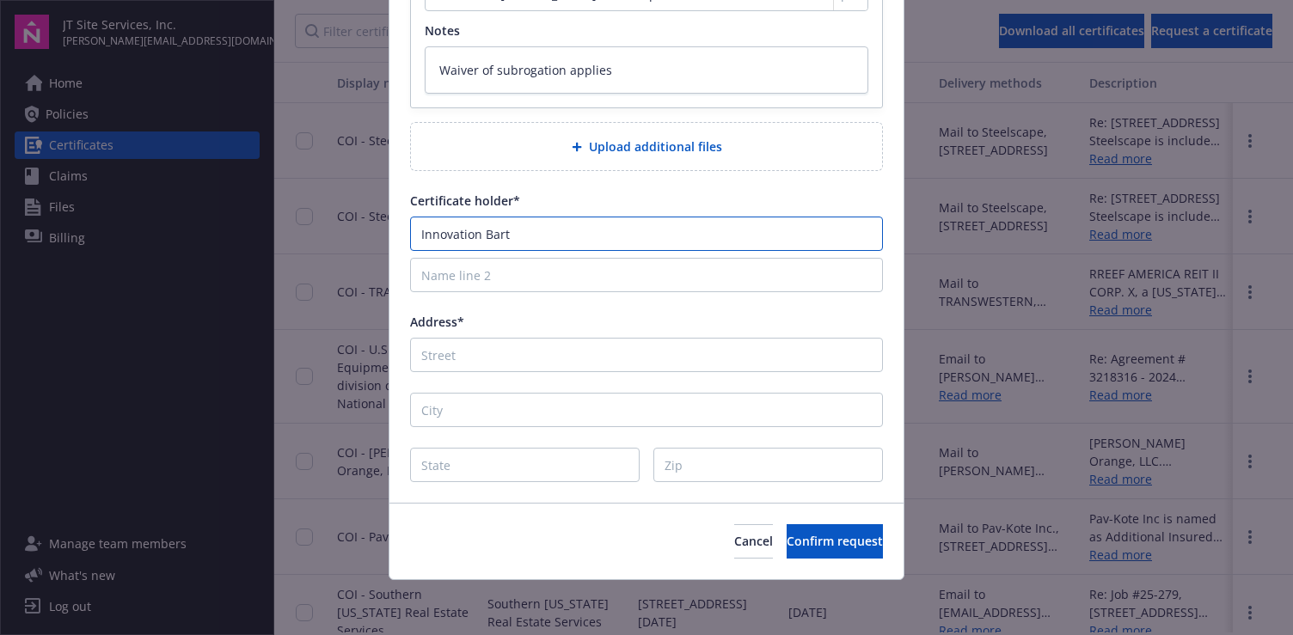
type input "Innovation Bar"
type textarea "x"
type input "Innovation Ba"
type textarea "x"
type input "Innovation Bak"
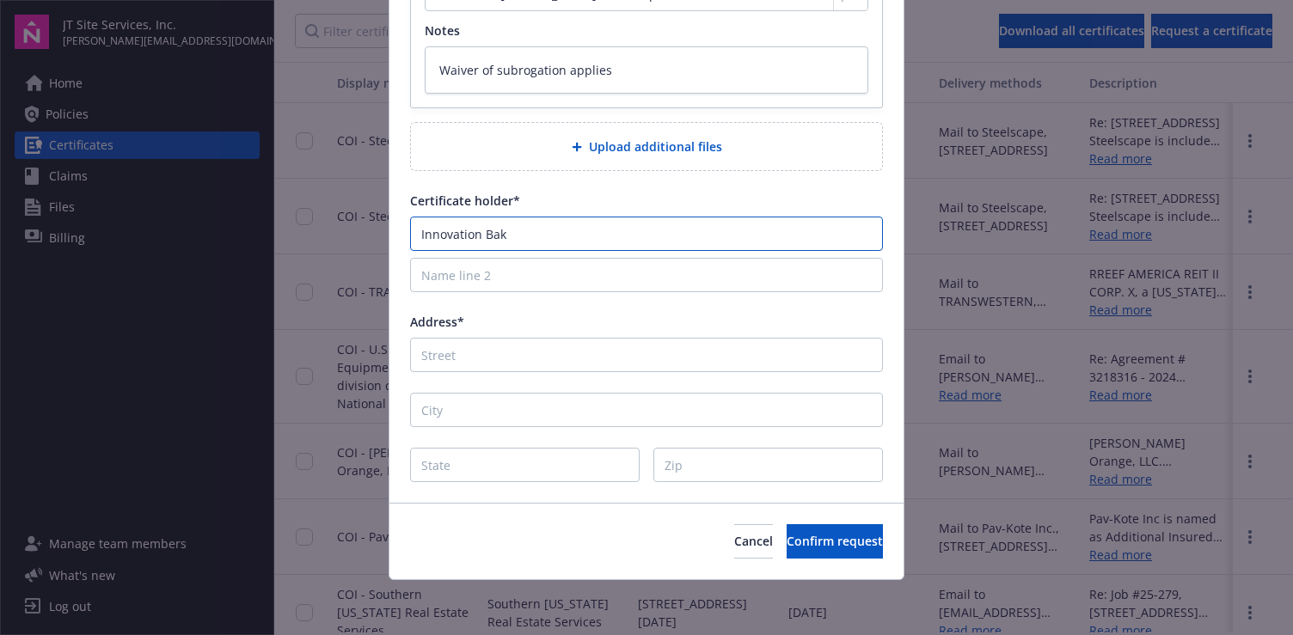
type textarea "x"
type input "Innovation Bake"
type textarea "x"
type input "Innovation [PERSON_NAME]"
type textarea "x"
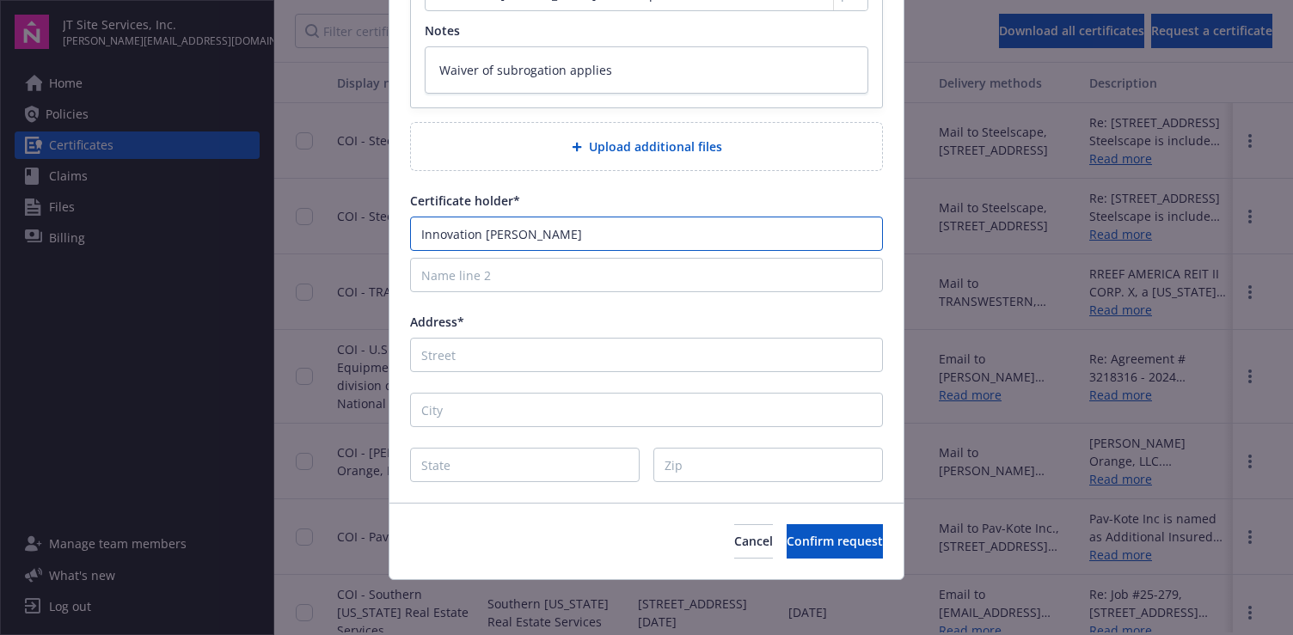
type input "Innovation [PERSON_NAME]"
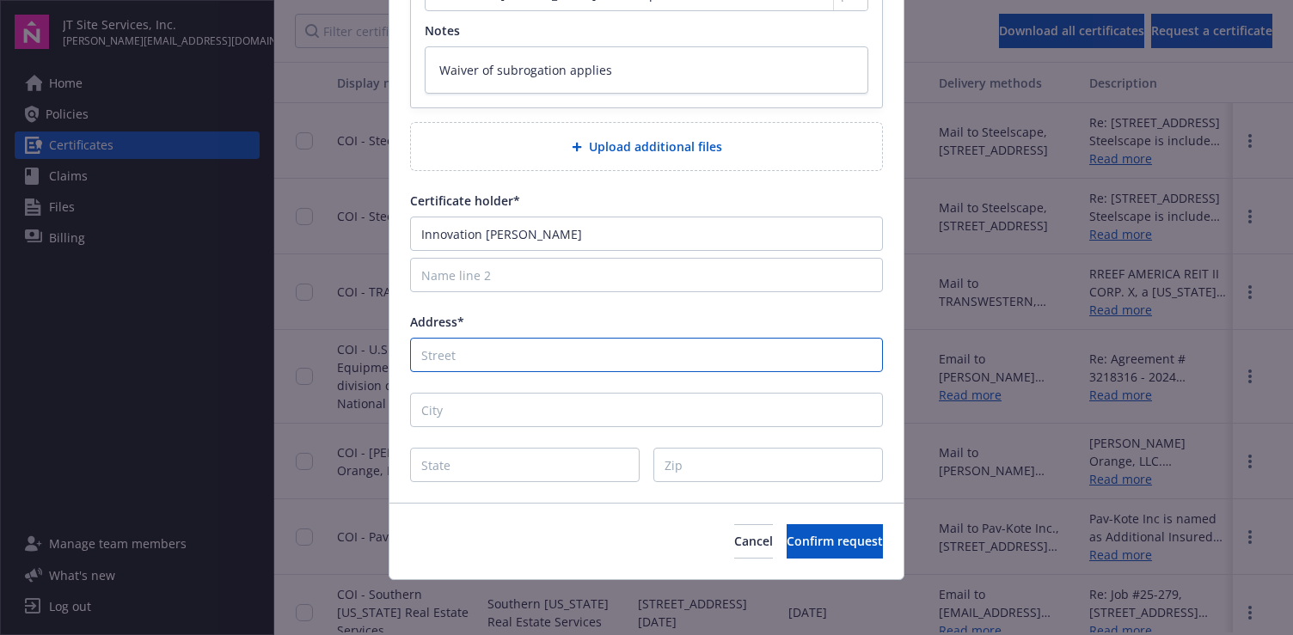
click at [484, 343] on input "Address*" at bounding box center [646, 355] width 473 height 34
type textarea "x"
type input "1"
type textarea "x"
type input "19"
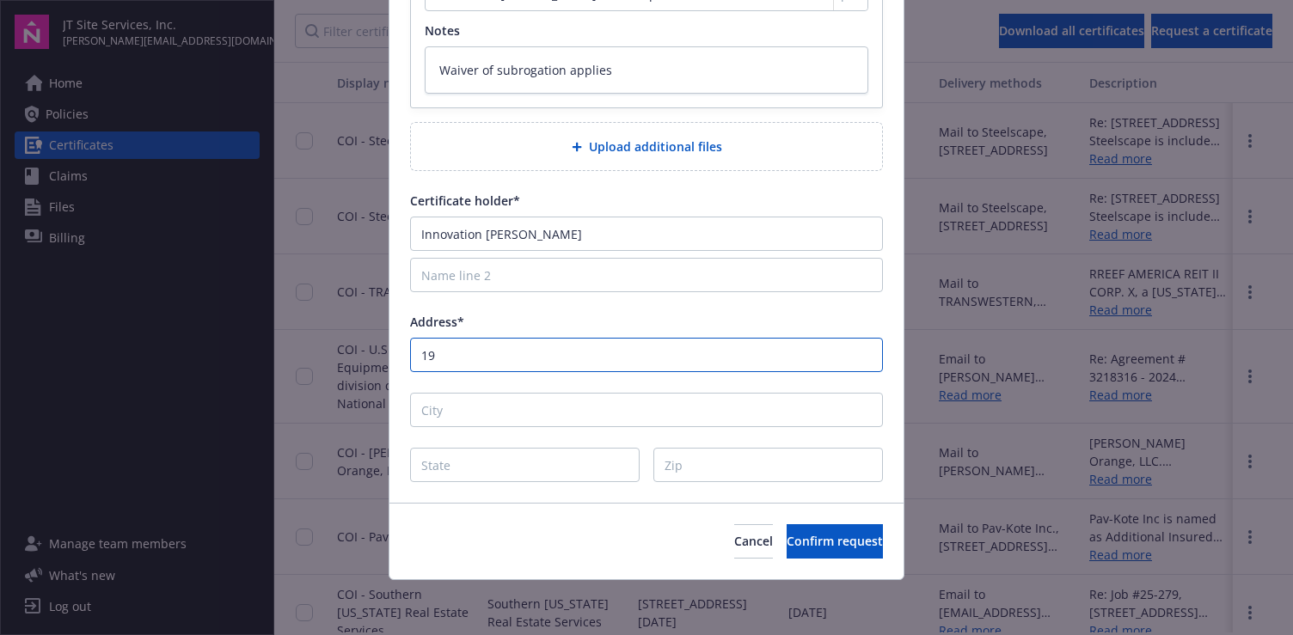
type textarea "x"
type input "1910"
type textarea "x"
type input "1910"
type textarea "x"
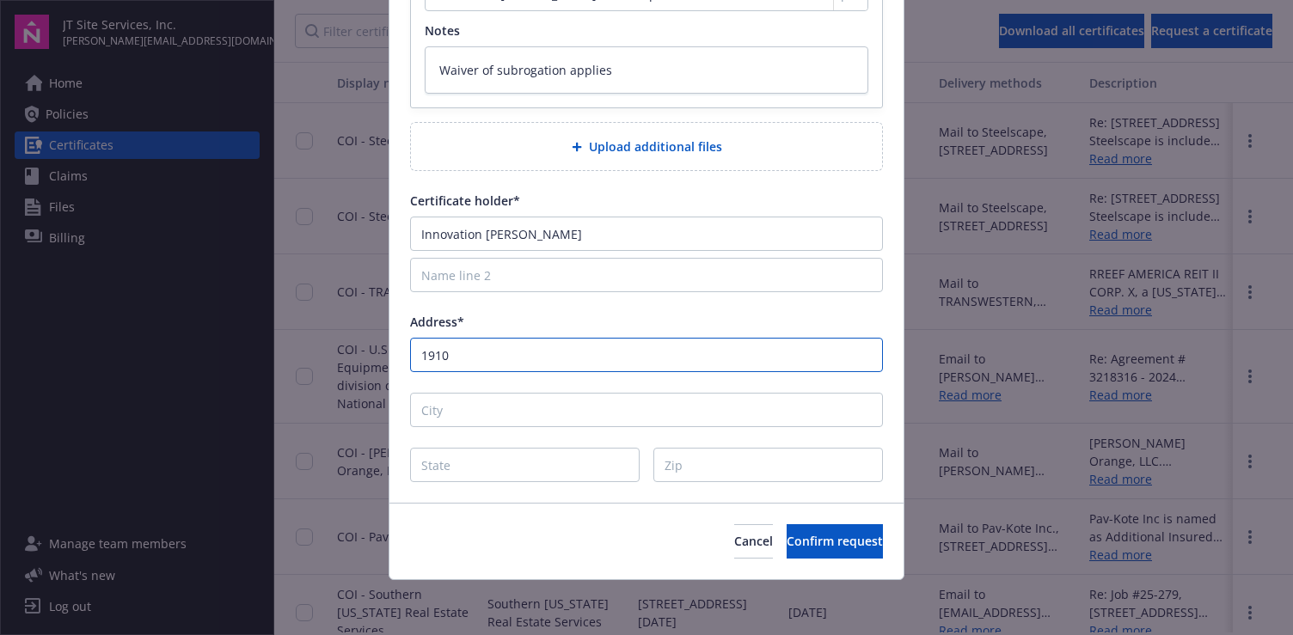
type input "1910 W"
type textarea "x"
type input "1910 W"
type textarea "x"
type input "1910 W"
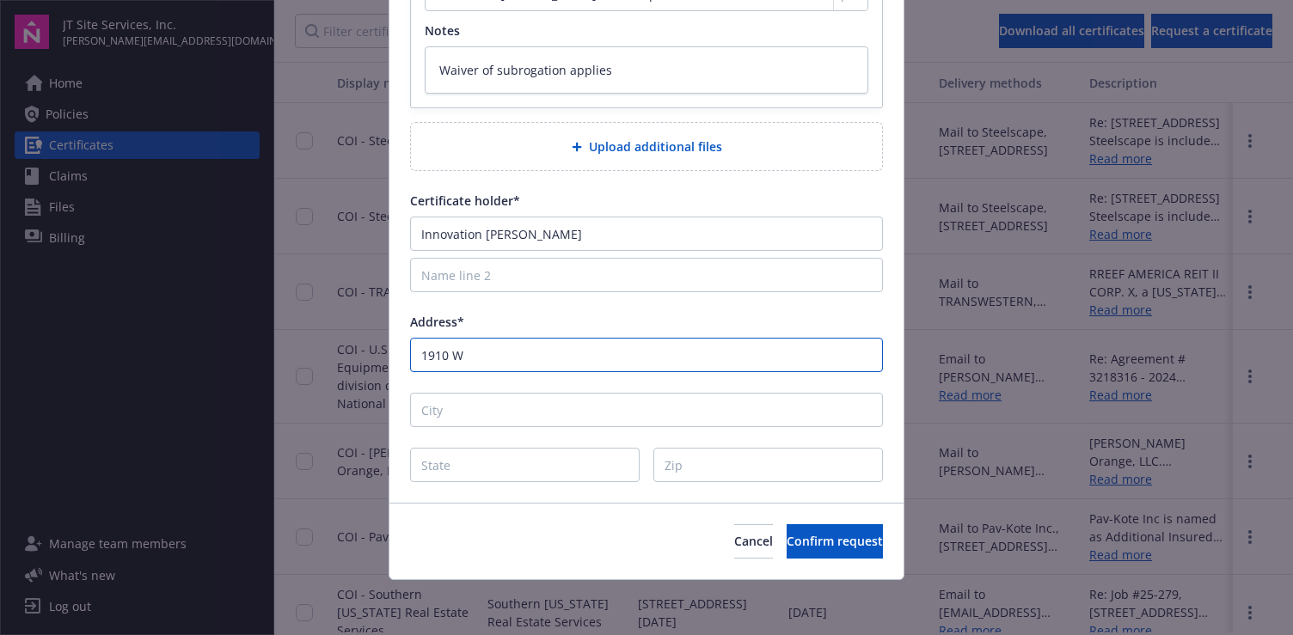
type textarea "x"
type input "1910 W."
type textarea "x"
type input "1910 W."
type textarea "x"
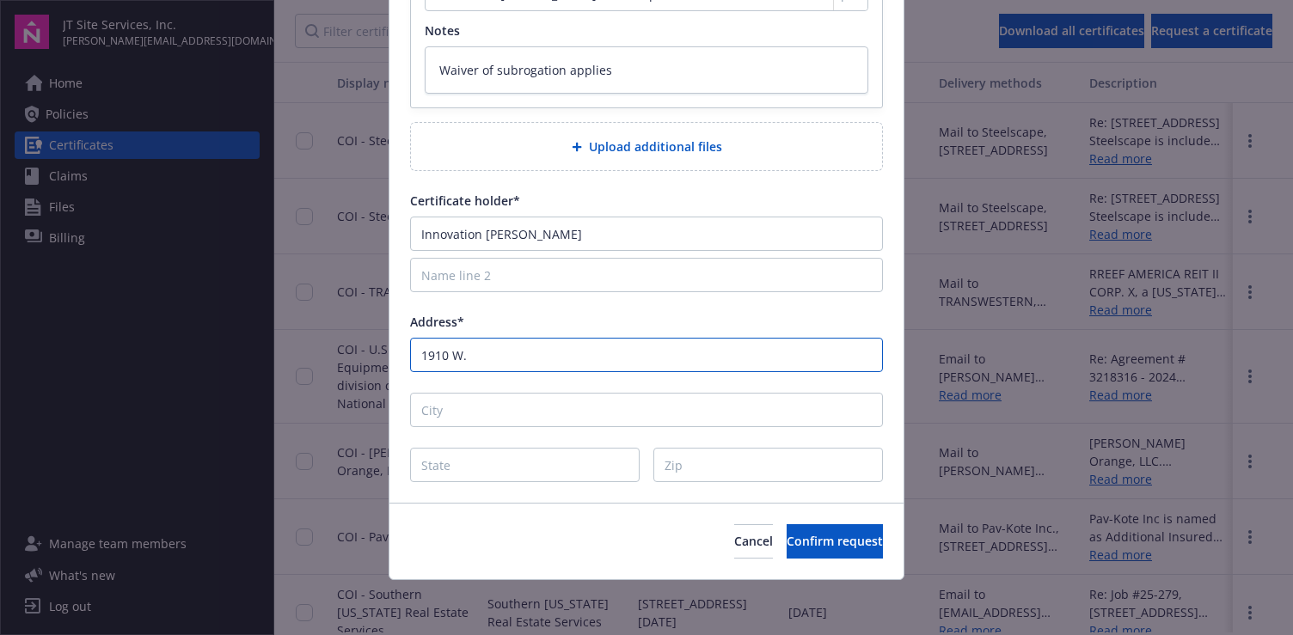
type input "1910 W. M"
type textarea "x"
type input "1910 W. Ma"
type textarea "x"
type input "1910 W. Mal"
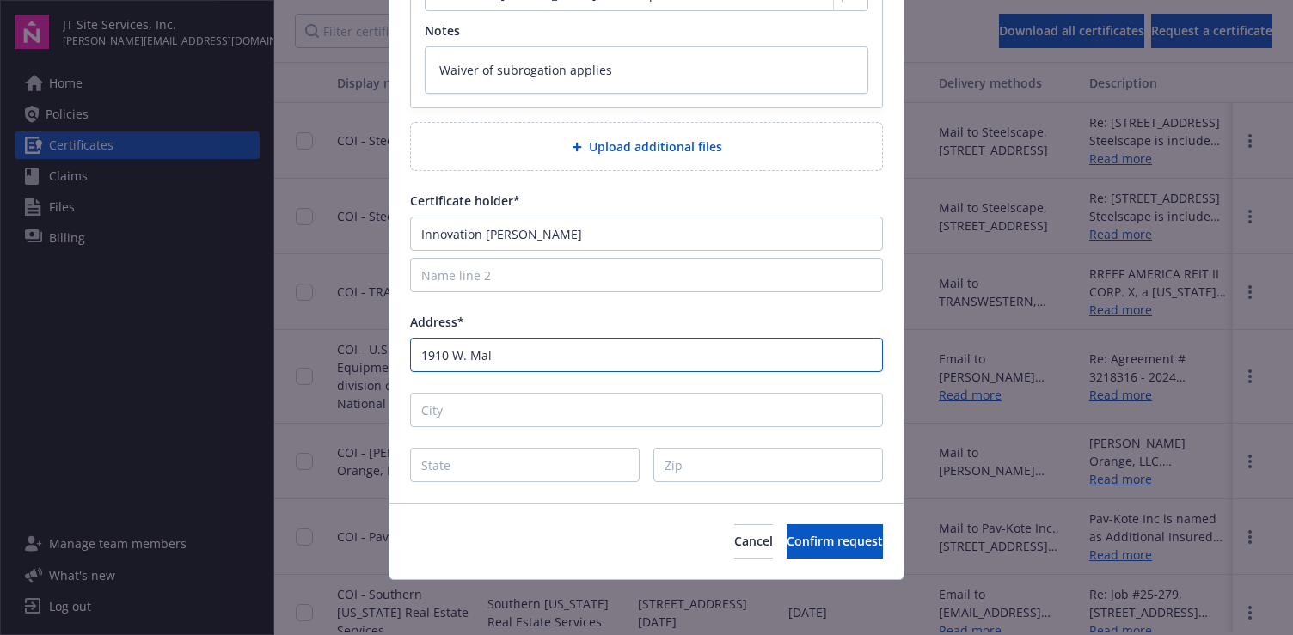
type textarea "x"
type input "1910 W. Malv"
type textarea "x"
type input "1910 [PERSON_NAME]"
type textarea "x"
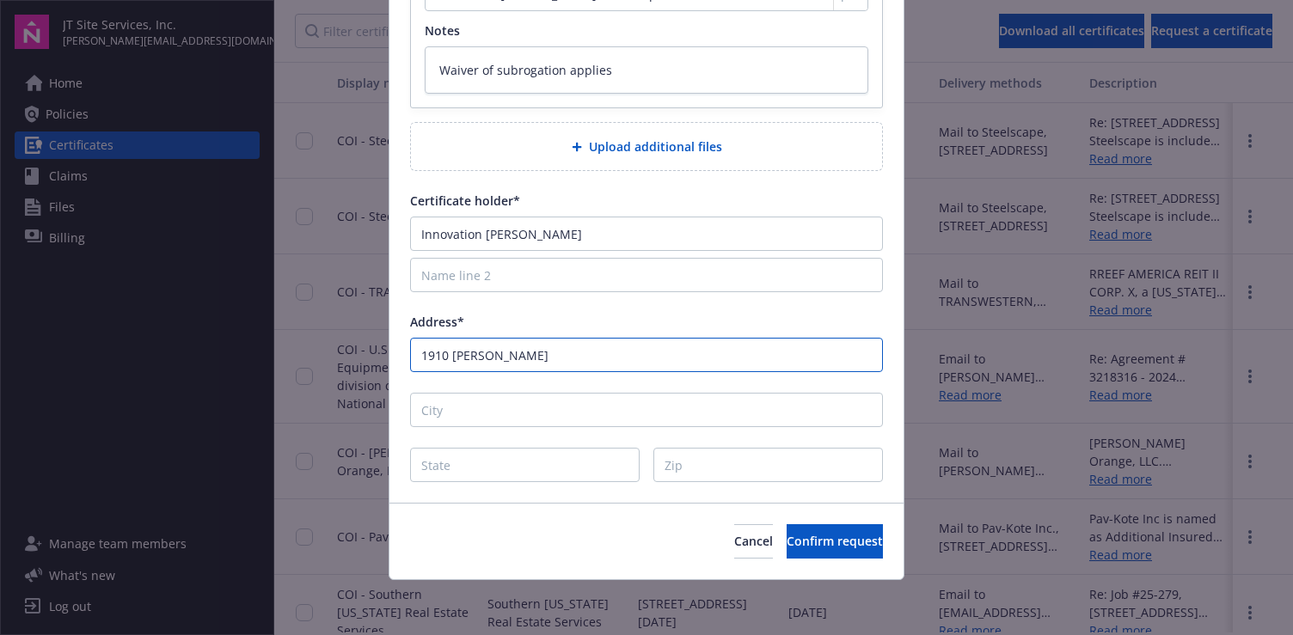
type input "1910 [PERSON_NAME]"
type textarea "x"
type input "1910 W. [GEOGRAPHIC_DATA]"
type textarea "x"
type input "1910 W. [GEOGRAPHIC_DATA]"
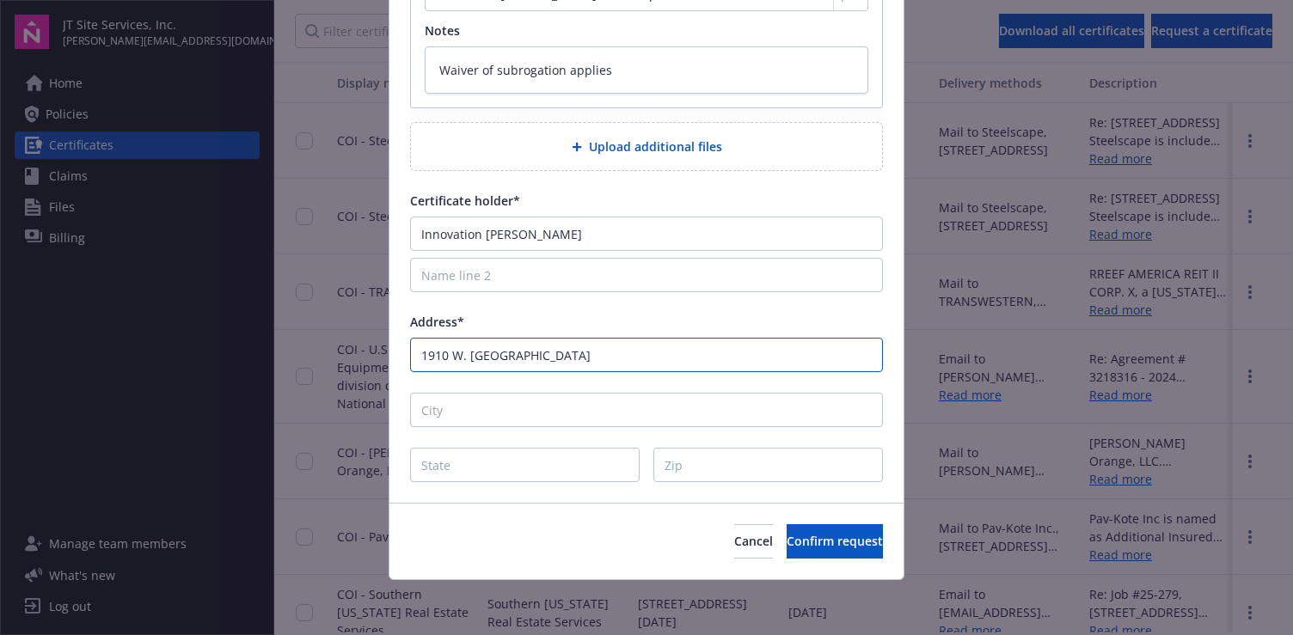
type textarea "x"
type input "1910 W. Malvern A"
type textarea "x"
type input "[STREET_ADDRESS]"
type textarea "x"
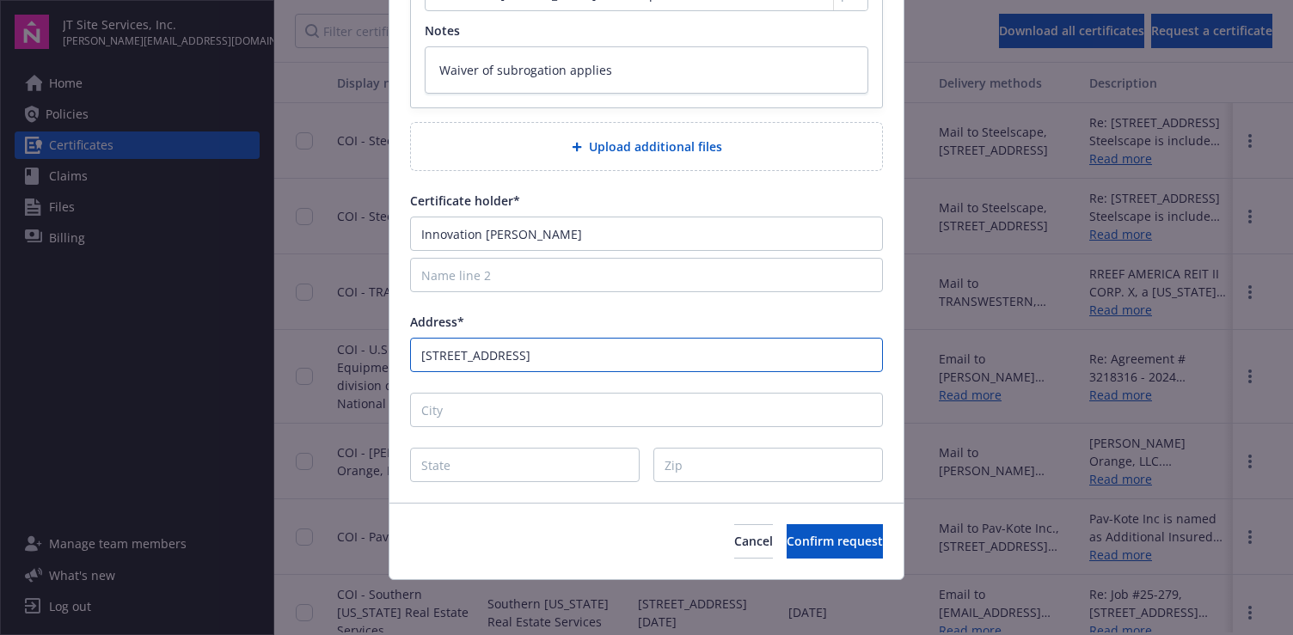
type input "[STREET_ADDRESS]"
type textarea "x"
type input "[STREET_ADDRESS]"
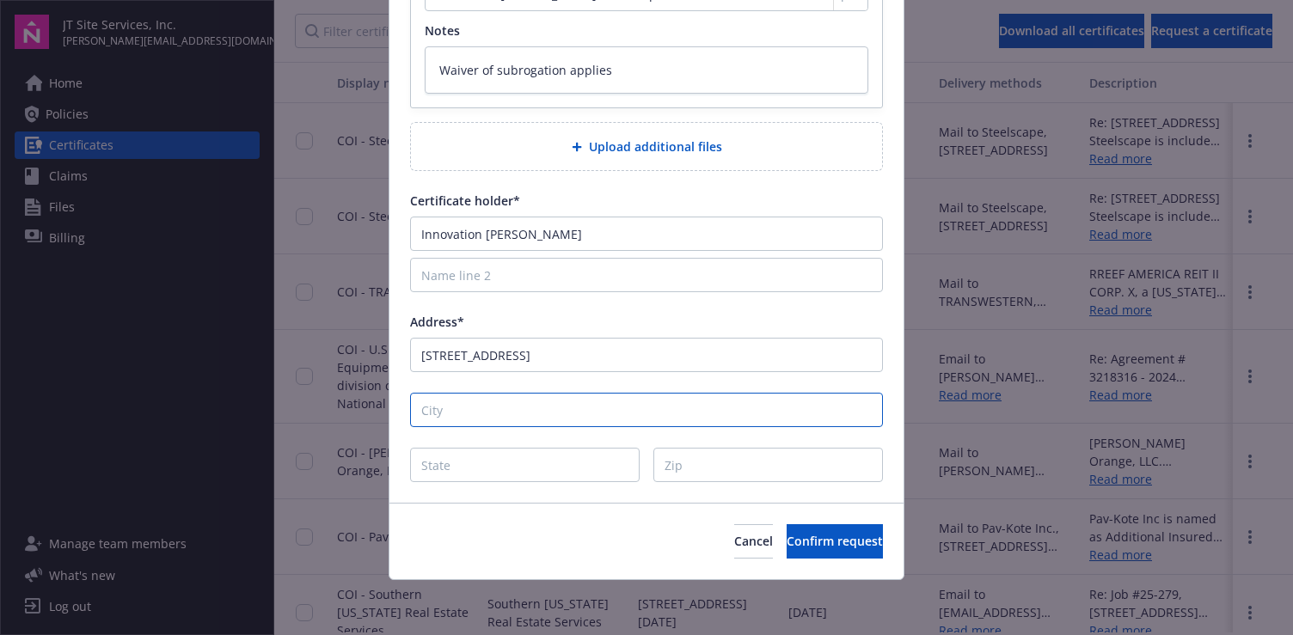
type textarea "x"
type input "F"
type textarea "x"
type input "Fu"
type textarea "x"
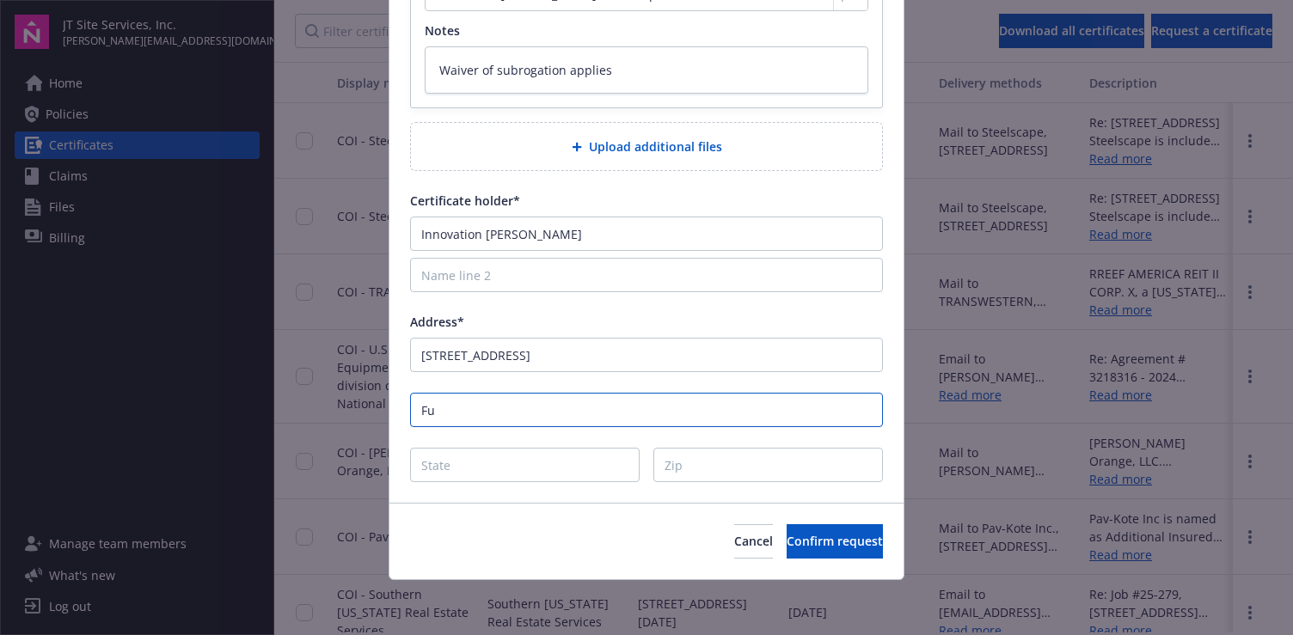
type input "Ful"
type textarea "x"
type input "Fulle"
type textarea "x"
type input "[PERSON_NAME]"
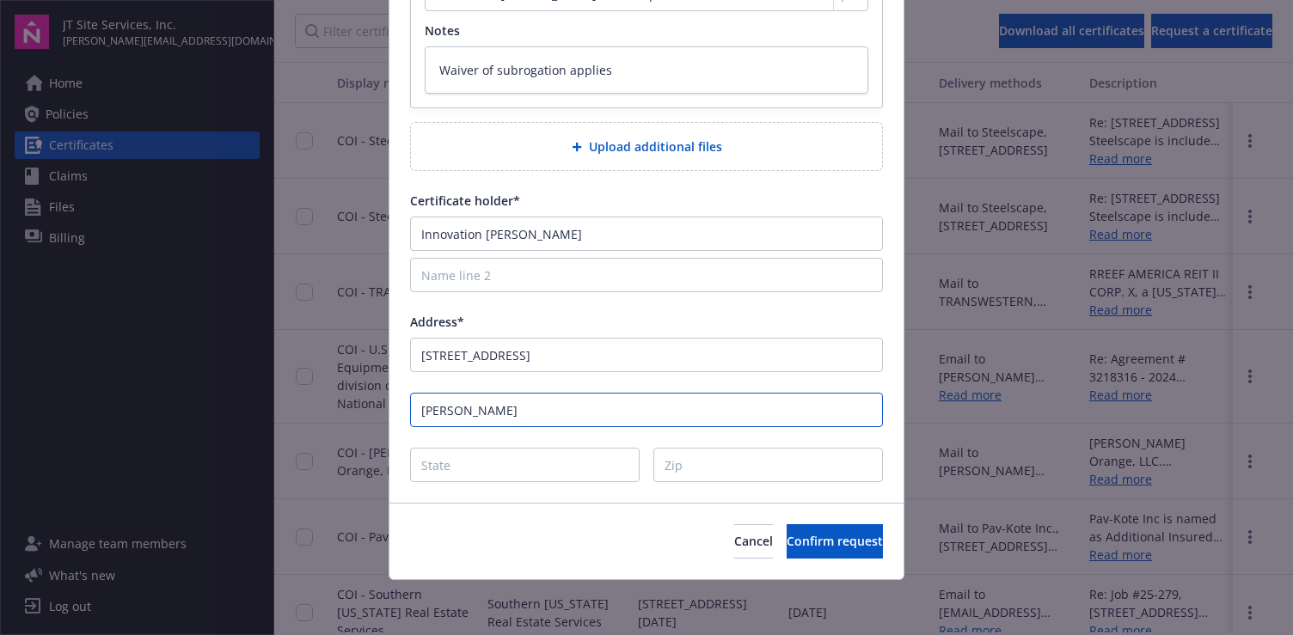
type textarea "x"
type input "Fullert"
type textarea "x"
type input "Fullerto"
type textarea "x"
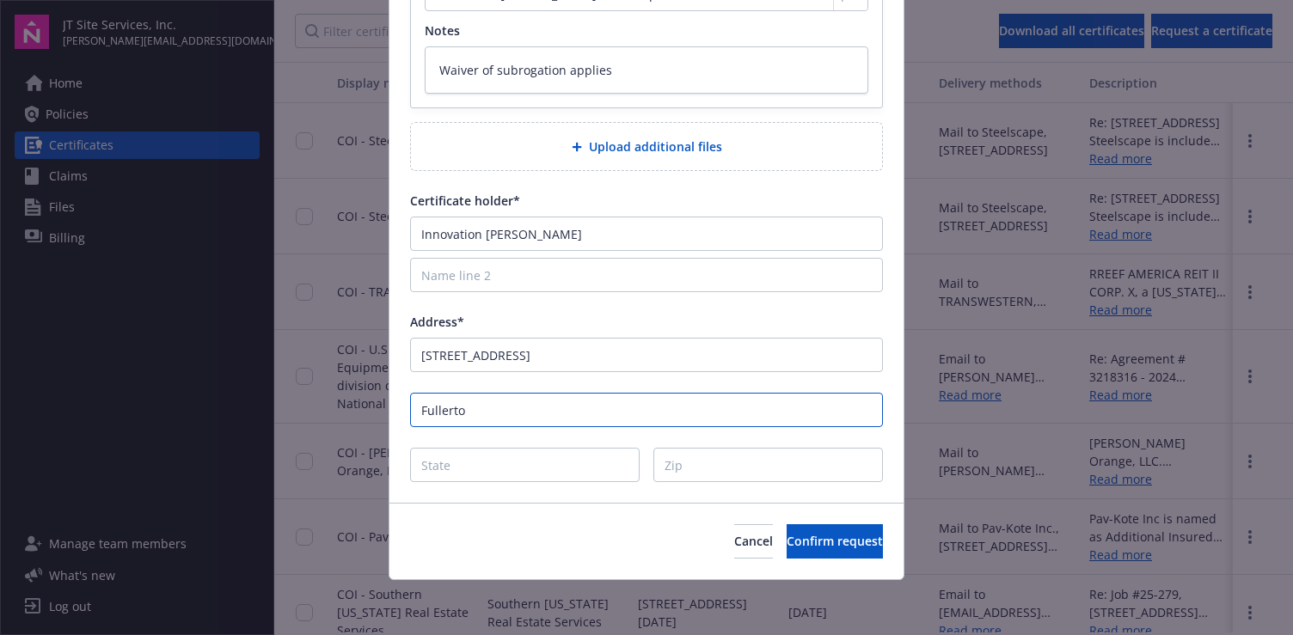
type input "Fullerton"
type textarea "x"
type input "Fullerton"
type textarea "x"
type input "C"
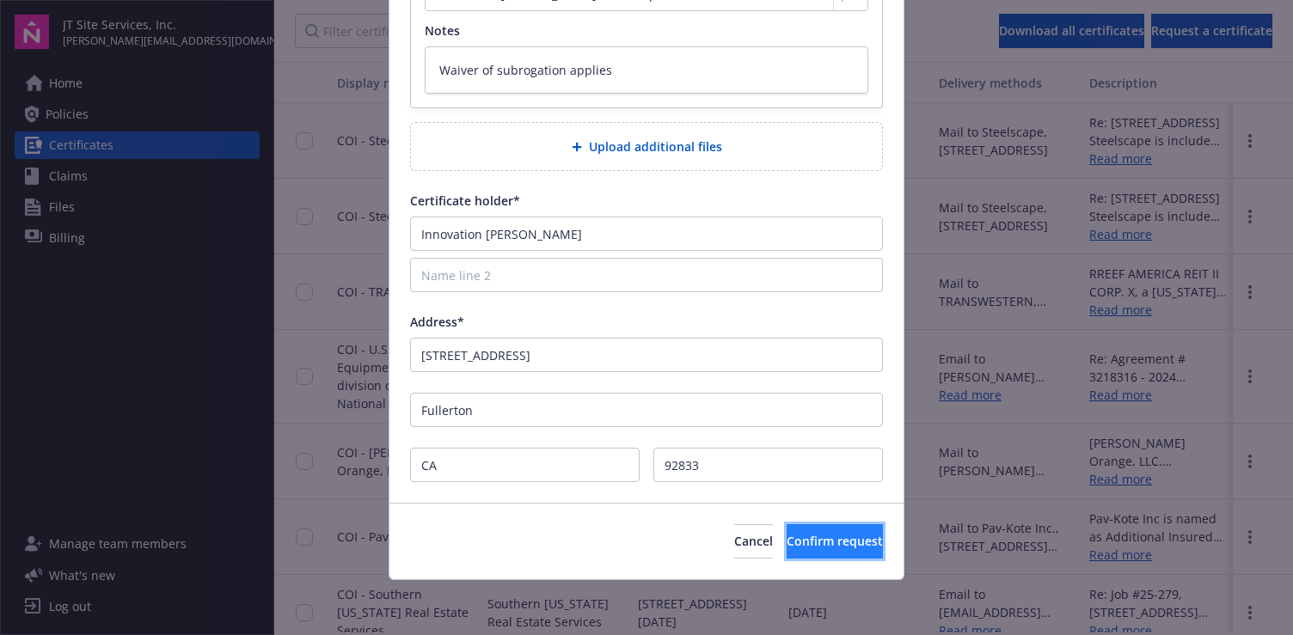
click at [787, 539] on span "Confirm request" at bounding box center [835, 541] width 96 height 16
